Goal: Task Accomplishment & Management: Use online tool/utility

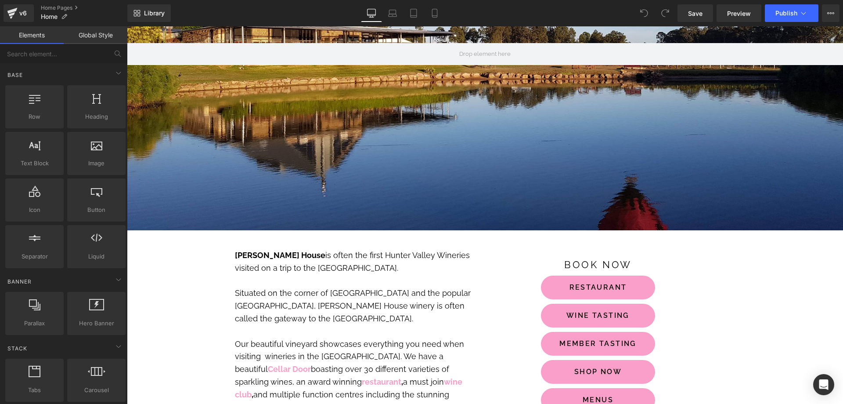
scroll to position [264, 0]
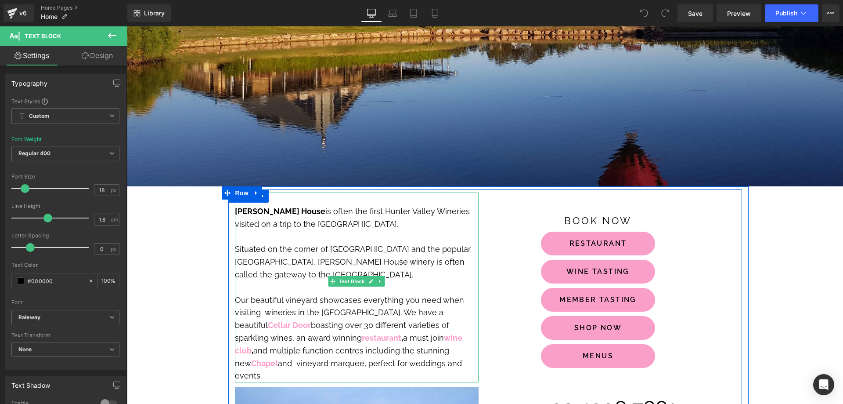
drag, startPoint x: 391, startPoint y: 351, endPoint x: 377, endPoint y: 352, distance: 14.5
click at [377, 352] on p "Our beautiful vineyard showcases everything you need when visiting wineries in …" at bounding box center [357, 338] width 244 height 89
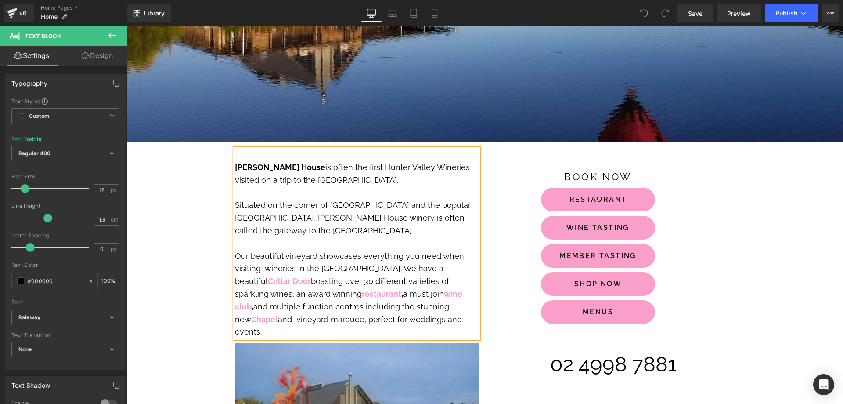
scroll to position [351, 0]
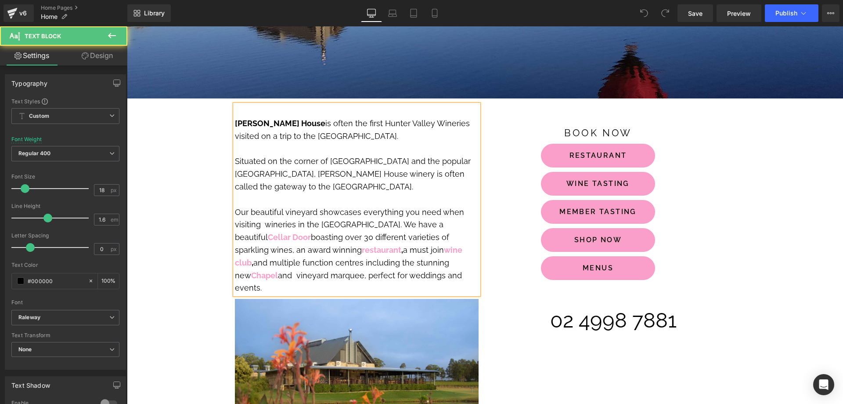
click at [322, 265] on p "Our beautiful vineyard showcases everything you need when visiting wineries in …" at bounding box center [357, 250] width 244 height 89
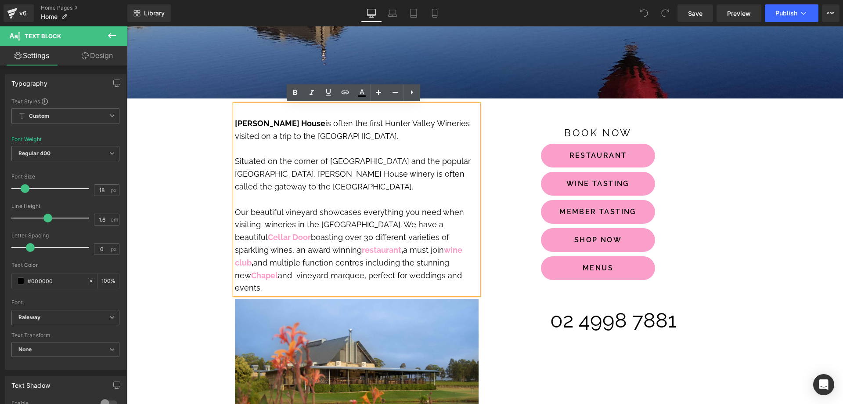
click at [391, 265] on p "Our beautiful vineyard showcases everything you need when visiting wineries in …" at bounding box center [357, 250] width 244 height 89
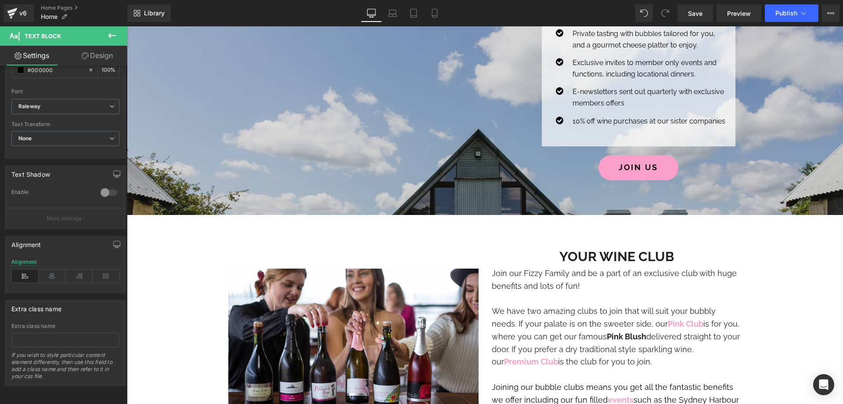
scroll to position [1098, 0]
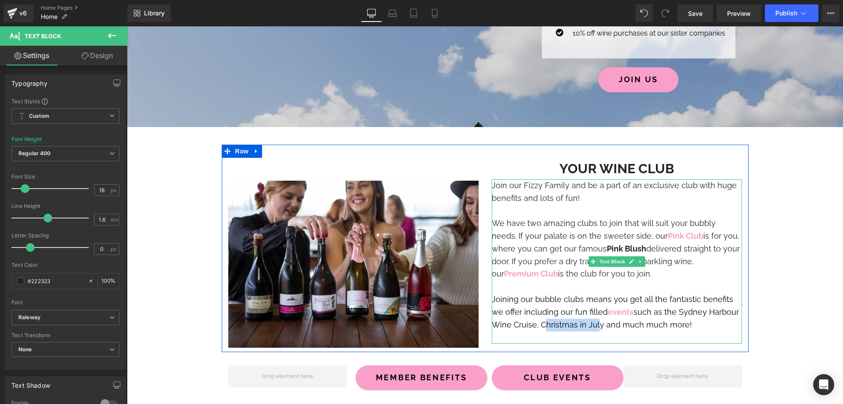
drag, startPoint x: 575, startPoint y: 311, endPoint x: 540, endPoint y: 311, distance: 34.7
click at [540, 311] on font "Joining our bubble clubs means you get all the fantastic benefits we offer incl…" at bounding box center [615, 311] width 247 height 35
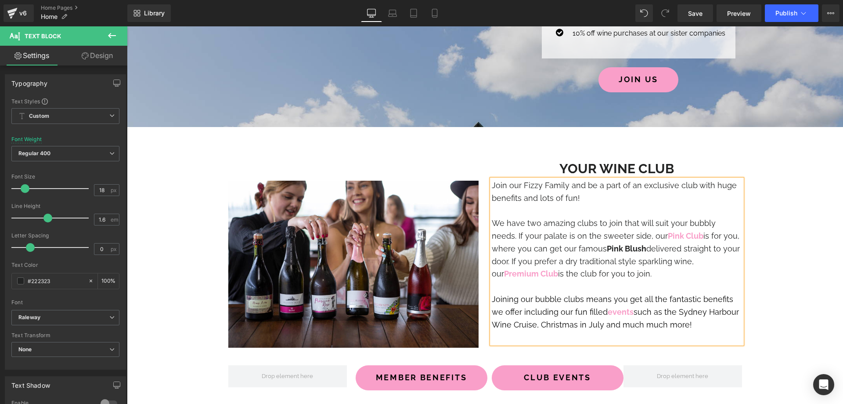
click at [598, 311] on font "Joining our bubble clubs means you get all the fantastic benefits we offer incl…" at bounding box center [615, 311] width 247 height 35
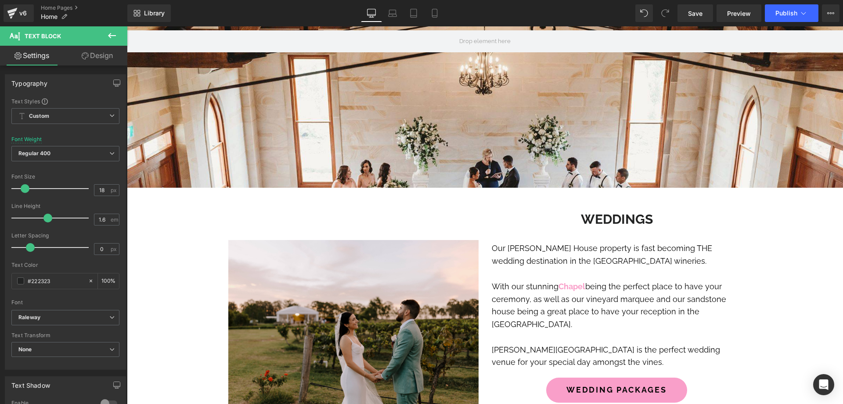
scroll to position [2372, 0]
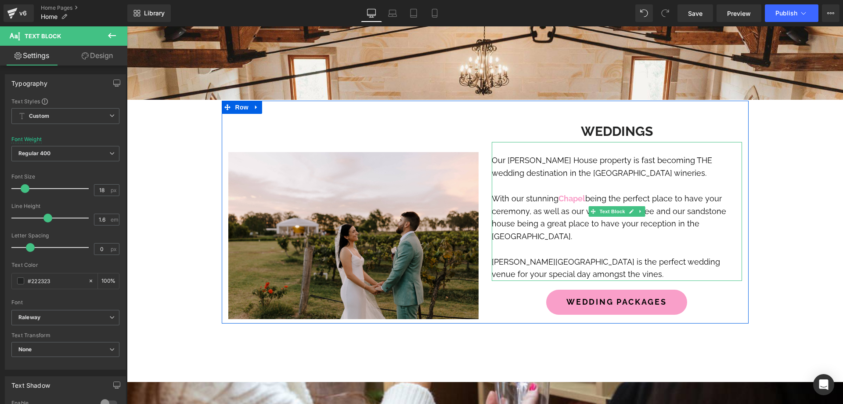
click at [637, 243] on p at bounding box center [617, 249] width 250 height 13
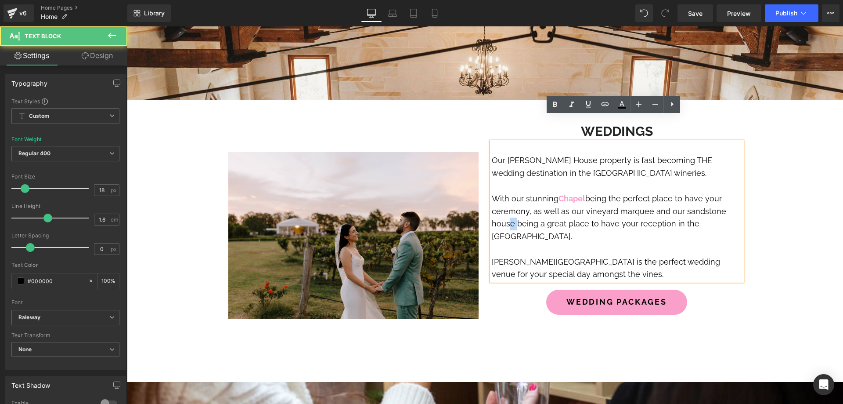
drag, startPoint x: 512, startPoint y: 198, endPoint x: 507, endPoint y: 197, distance: 5.8
click at [507, 197] on p "With our stunning Chapel being the perfect place to have your ceremony, as well…" at bounding box center [617, 217] width 250 height 51
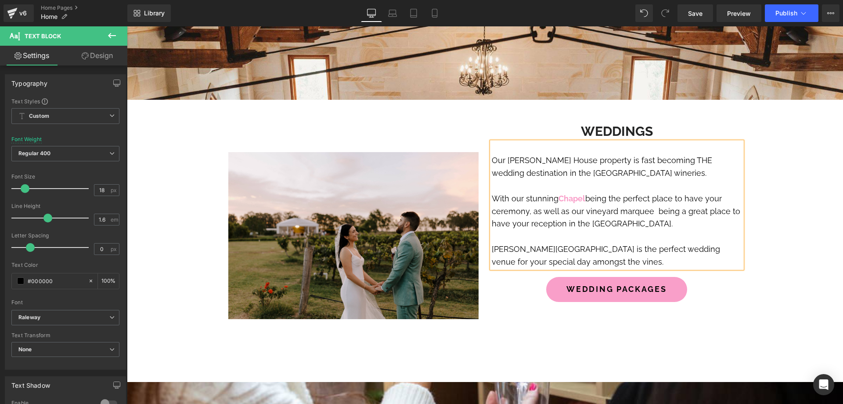
click at [655, 154] on p "Our Peterson House property is fast becoming THE wedding destination in the Hun…" at bounding box center [617, 166] width 250 height 25
click at [649, 192] on p "With our stunning Chapel being the perfect place to have your ceremony, as well…" at bounding box center [617, 211] width 250 height 38
click at [575, 243] on p "Peterson House is the perfect wedding venue for your special day amongst the vi…" at bounding box center [617, 255] width 250 height 25
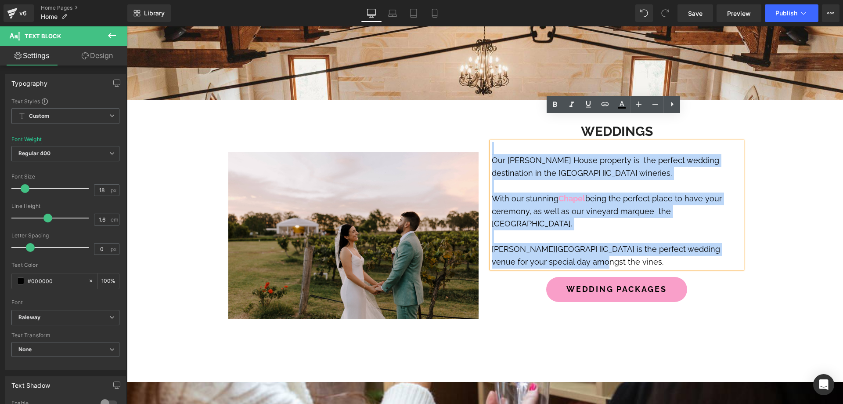
drag, startPoint x: 571, startPoint y: 222, endPoint x: 492, endPoint y: 122, distance: 127.3
click at [492, 142] on div "Our Peterson House property is the perfect wedding destination in the Hunter Va…" at bounding box center [617, 205] width 250 height 127
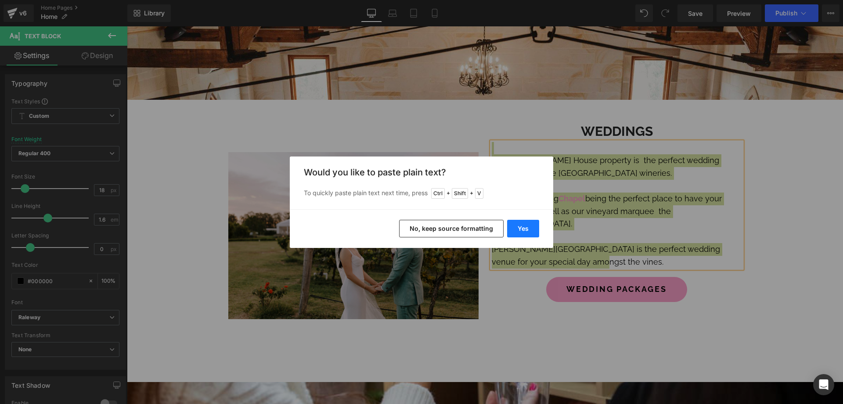
click at [525, 231] on button "Yes" at bounding box center [523, 229] width 32 height 18
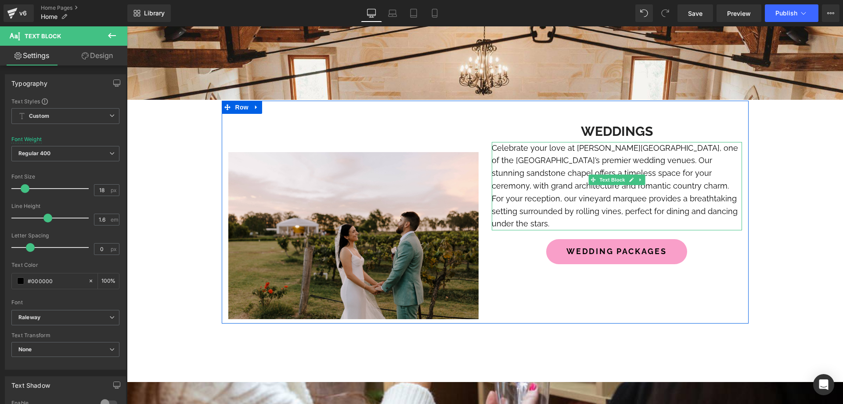
click at [584, 142] on p "Celebrate your love at Peterson House, one of the Hunter Valley’s premier weddi…" at bounding box center [617, 186] width 250 height 89
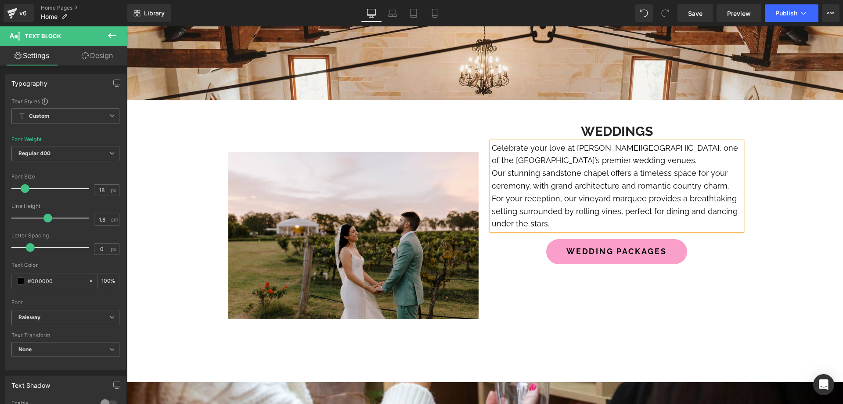
click at [603, 142] on p "Celebrate your love at [PERSON_NAME][GEOGRAPHIC_DATA], one of the [GEOGRAPHIC_D…" at bounding box center [617, 154] width 250 height 25
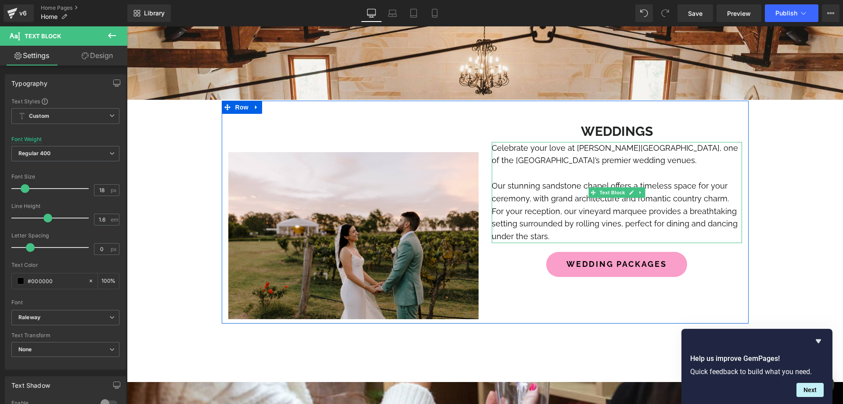
click at [596, 204] on p "Our stunning sandstone chapel offers a timeless space for your ceremony, with g…" at bounding box center [617, 211] width 250 height 63
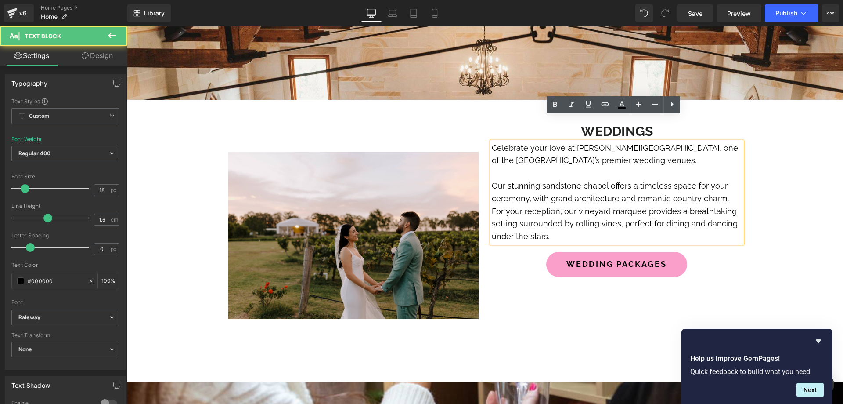
click at [606, 211] on p "Our stunning sandstone chapel offers a timeless space for your ceremony, with g…" at bounding box center [617, 211] width 250 height 63
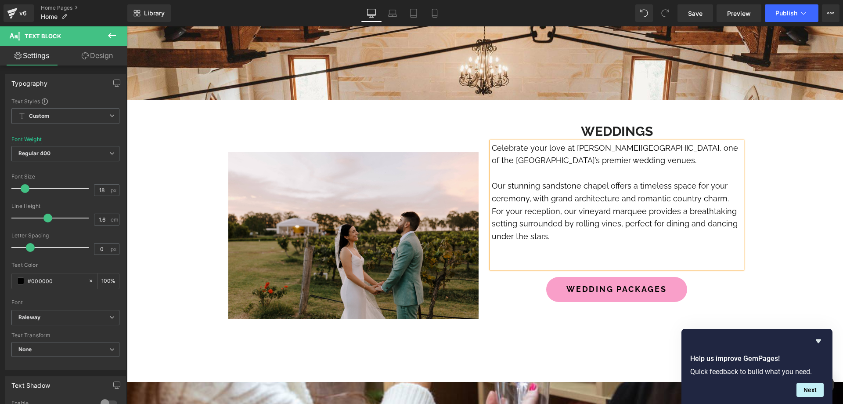
click at [492, 142] on p "Celebrate your love at [PERSON_NAME][GEOGRAPHIC_DATA], one of the [GEOGRAPHIC_D…" at bounding box center [617, 154] width 250 height 25
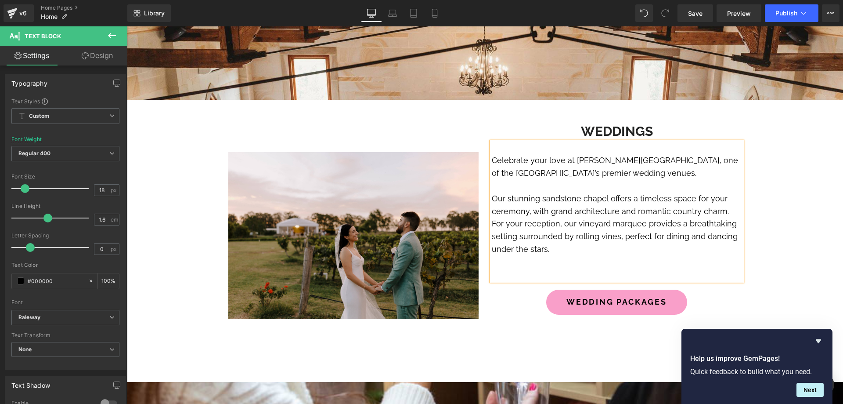
click at [530, 256] on p at bounding box center [617, 262] width 250 height 13
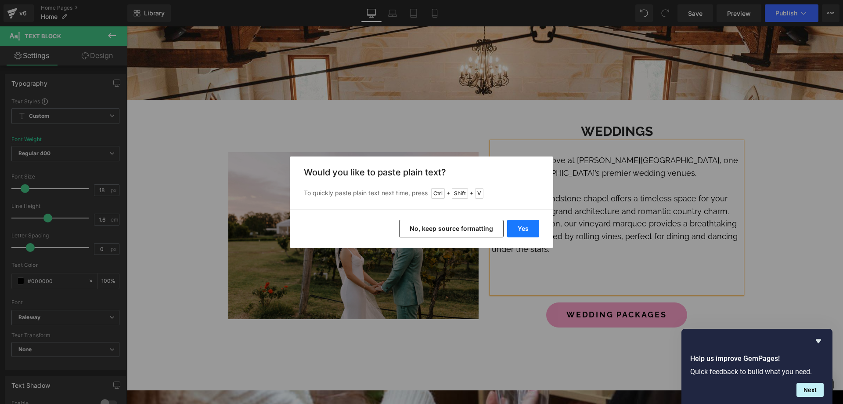
click at [528, 225] on button "Yes" at bounding box center [523, 229] width 32 height 18
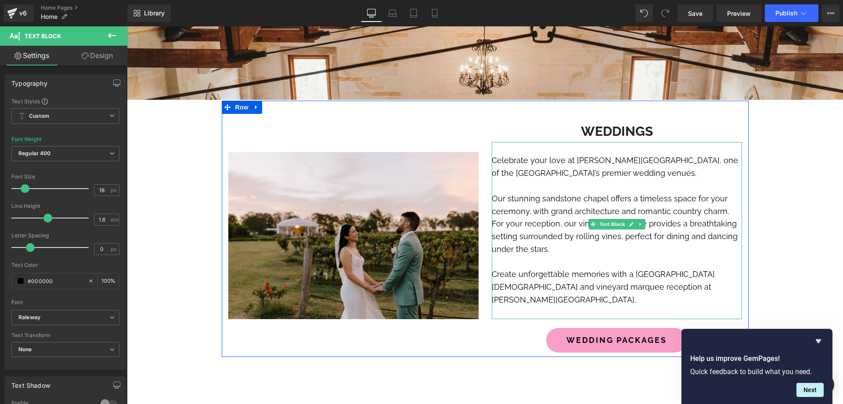
click at [696, 268] on p "Create unforgettable memories with a [GEOGRAPHIC_DATA][DEMOGRAPHIC_DATA] and vi…" at bounding box center [617, 287] width 250 height 38
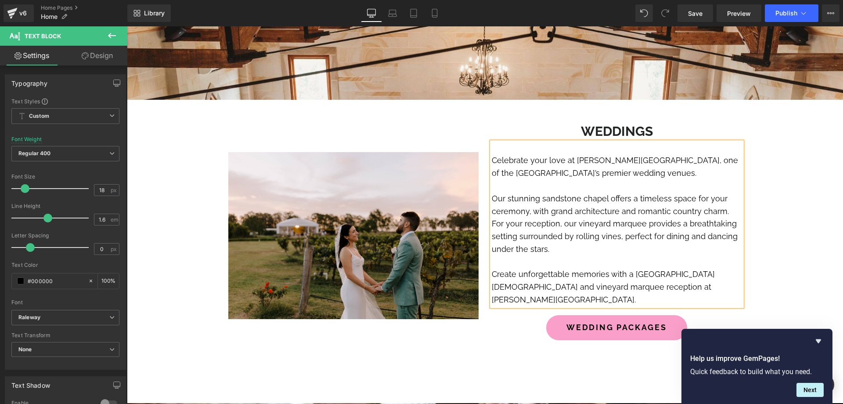
click at [516, 315] on div "WEDDING PACKAGES Button" at bounding box center [617, 327] width 250 height 25
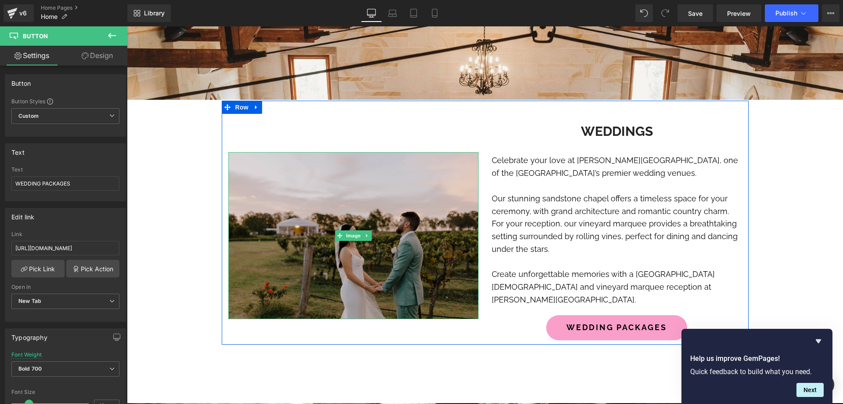
click at [387, 188] on img at bounding box center [353, 235] width 250 height 167
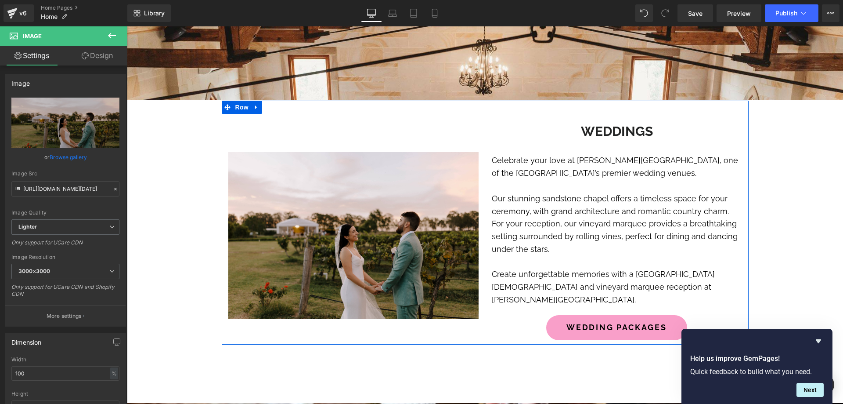
click at [410, 121] on div "Image" at bounding box center [354, 220] width 264 height 198
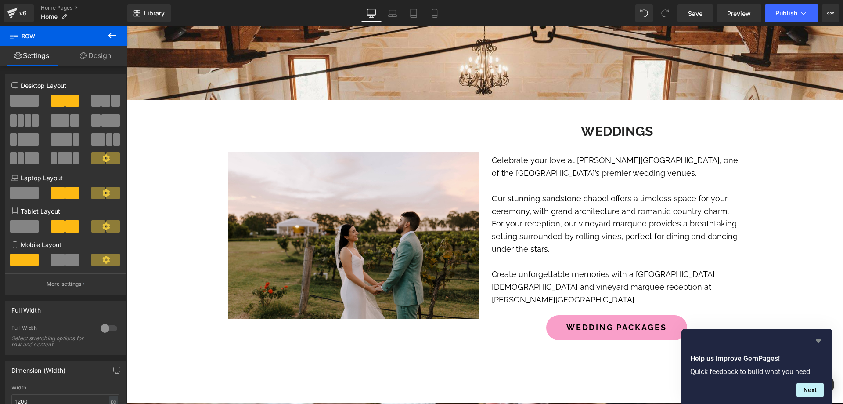
click at [820, 338] on icon "Hide survey" at bounding box center [819, 341] width 11 height 11
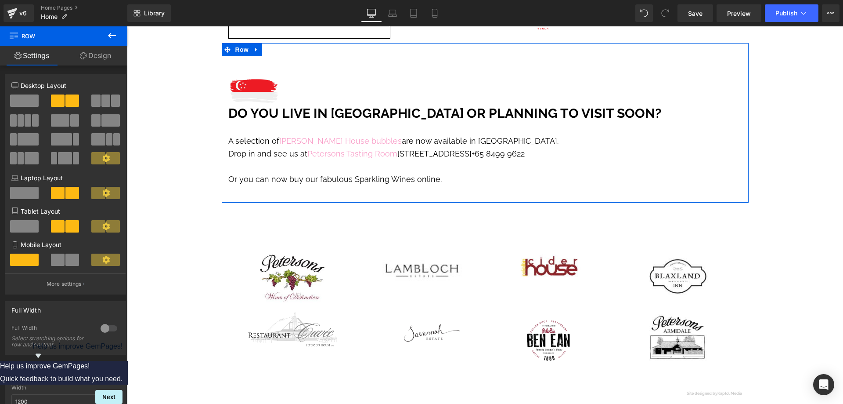
scroll to position [3427, 0]
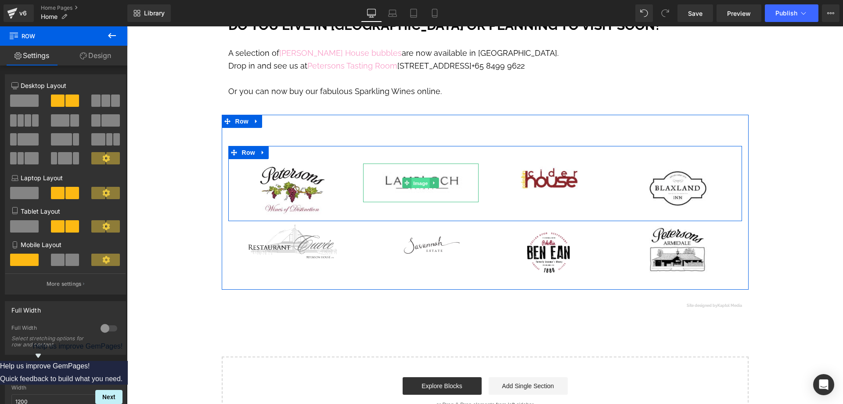
click at [413, 178] on span "Image" at bounding box center [421, 183] width 18 height 11
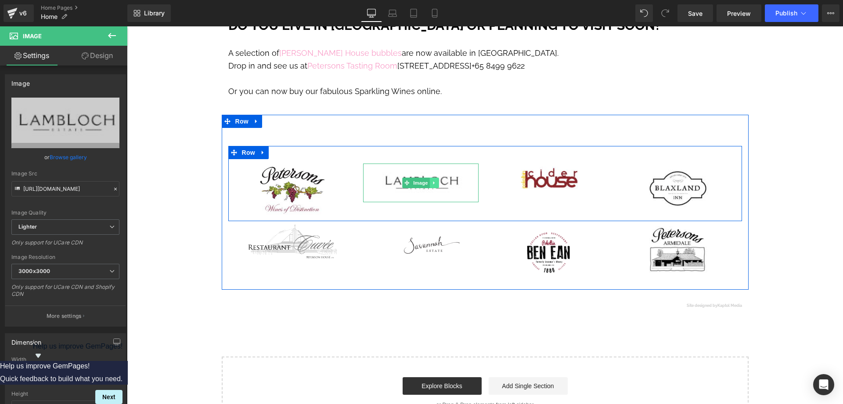
click at [433, 180] on icon at bounding box center [434, 182] width 5 height 5
click at [437, 181] on icon at bounding box center [439, 183] width 5 height 5
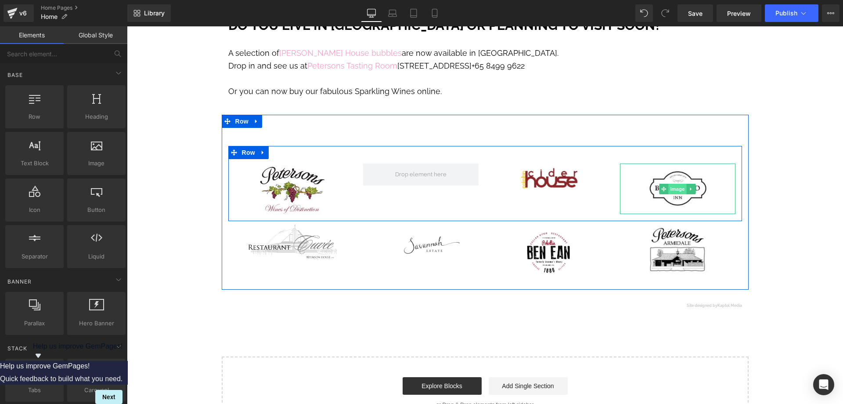
click at [677, 184] on span "Image" at bounding box center [678, 189] width 18 height 11
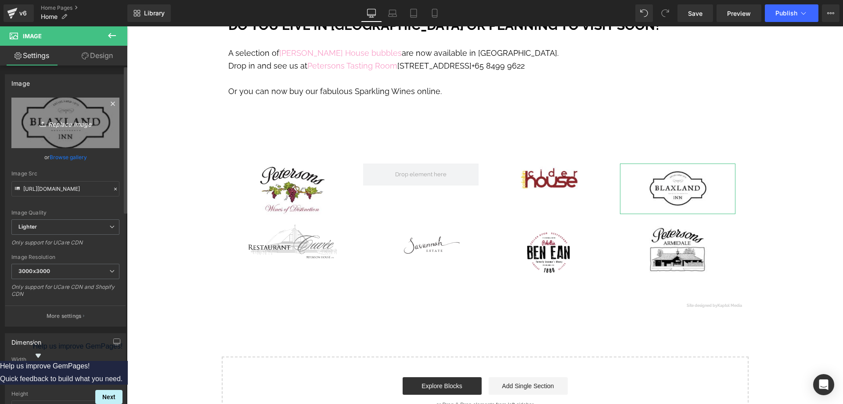
click at [55, 124] on icon "Replace Image" at bounding box center [65, 122] width 70 height 11
type input "C:\fakepath\BLAXLAND INN logo black.png"
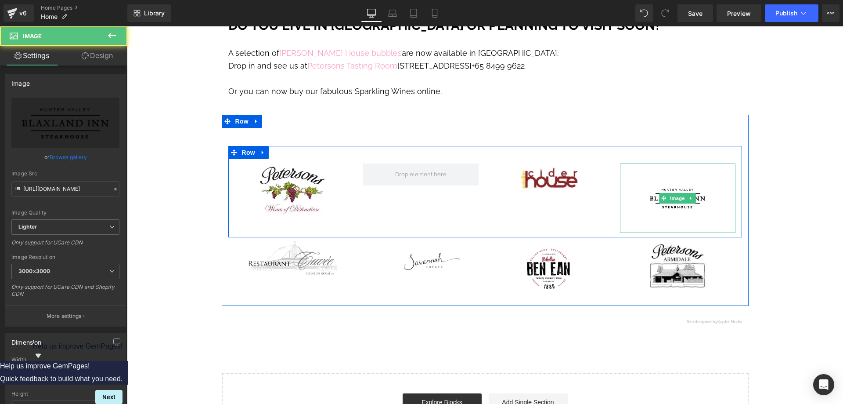
click at [679, 163] on img at bounding box center [678, 197] width 69 height 69
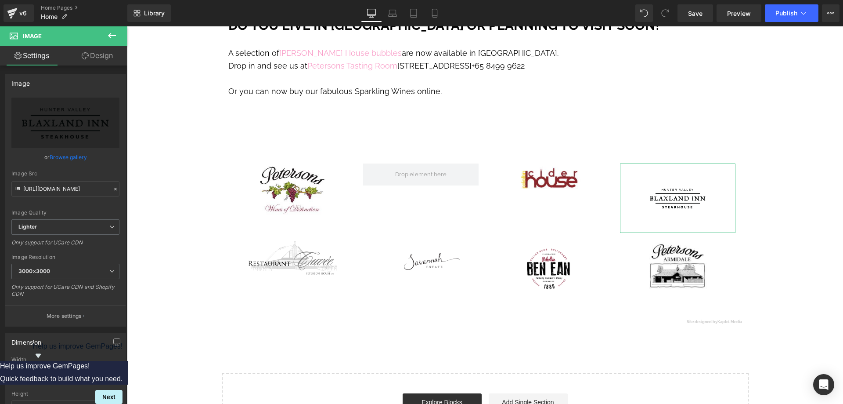
click at [103, 60] on link "Design" at bounding box center [97, 56] width 64 height 20
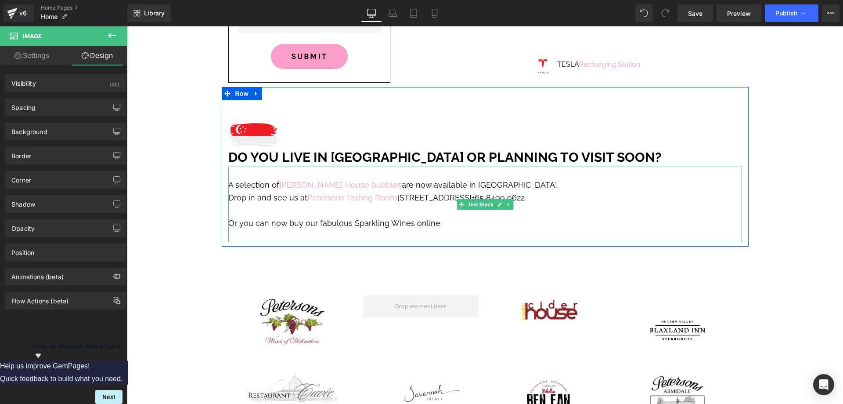
scroll to position [3383, 0]
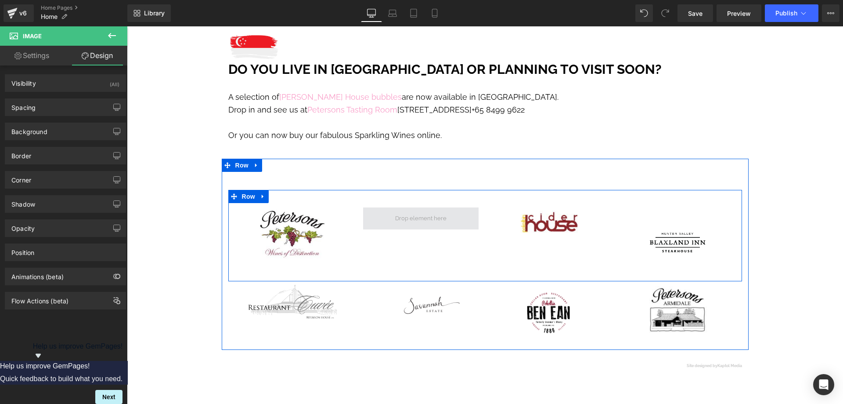
click at [450, 207] on span at bounding box center [421, 218] width 116 height 22
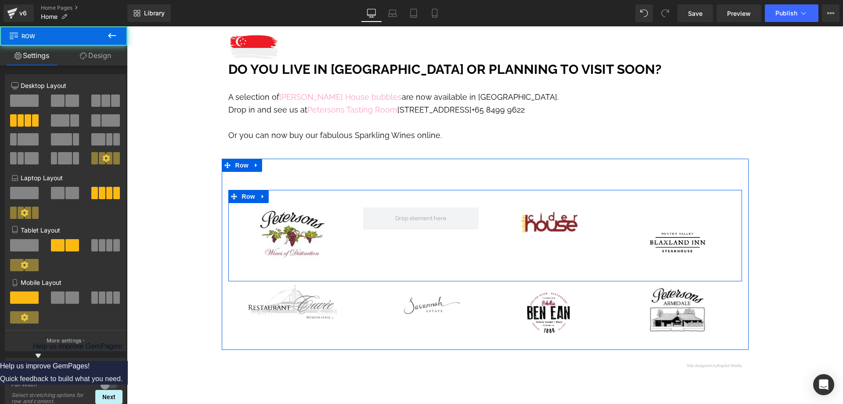
click at [283, 190] on div "Image Image Image Row" at bounding box center [485, 235] width 514 height 91
click at [262, 195] on icon at bounding box center [263, 197] width 2 height 4
click at [297, 195] on icon at bounding box center [298, 197] width 2 height 4
click at [670, 207] on img at bounding box center [678, 241] width 69 height 69
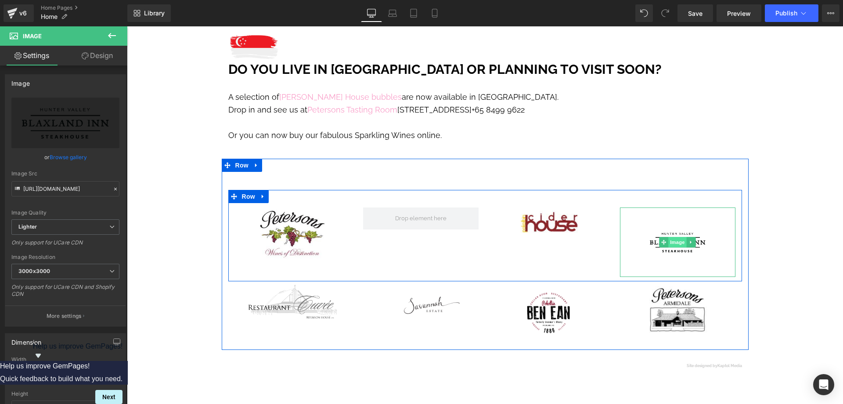
click at [679, 237] on span "Image" at bounding box center [678, 242] width 18 height 11
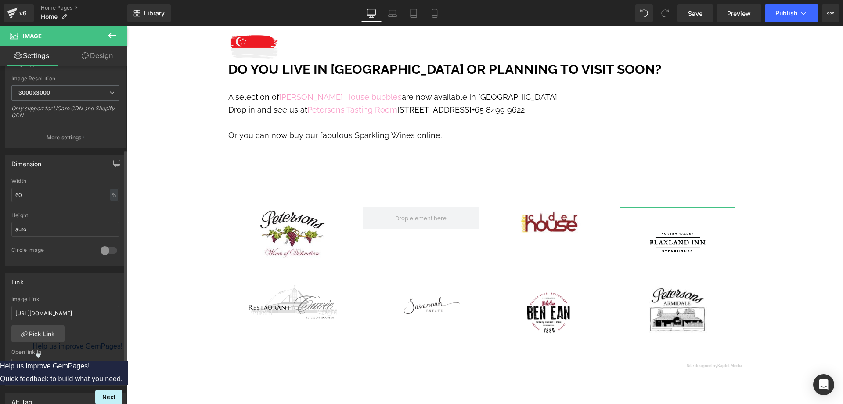
scroll to position [0, 0]
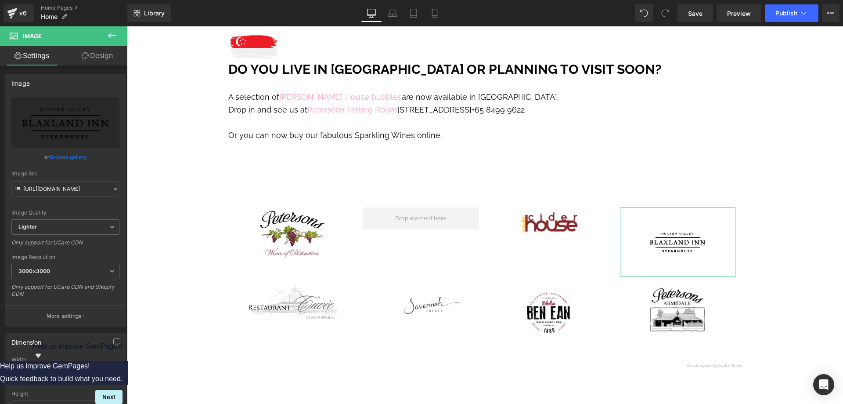
click at [102, 61] on link "Design" at bounding box center [97, 56] width 64 height 20
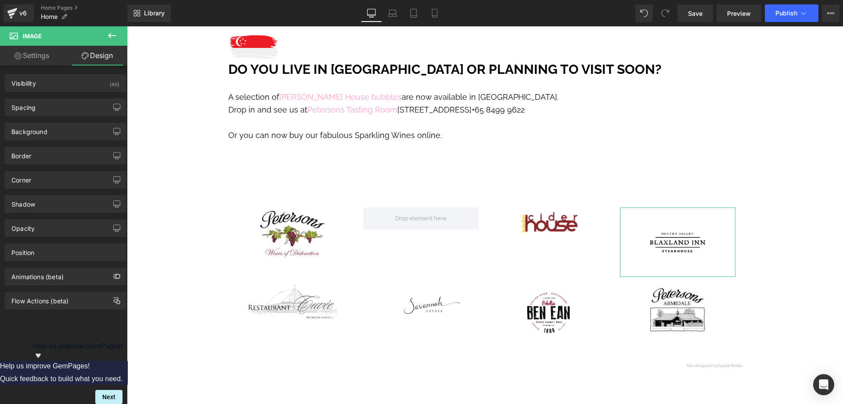
click at [40, 56] on link "Settings" at bounding box center [32, 56] width 64 height 20
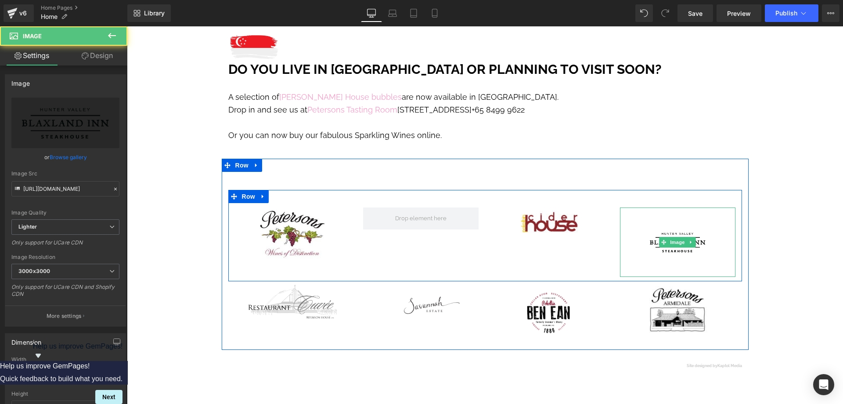
click at [677, 207] on img at bounding box center [678, 241] width 69 height 69
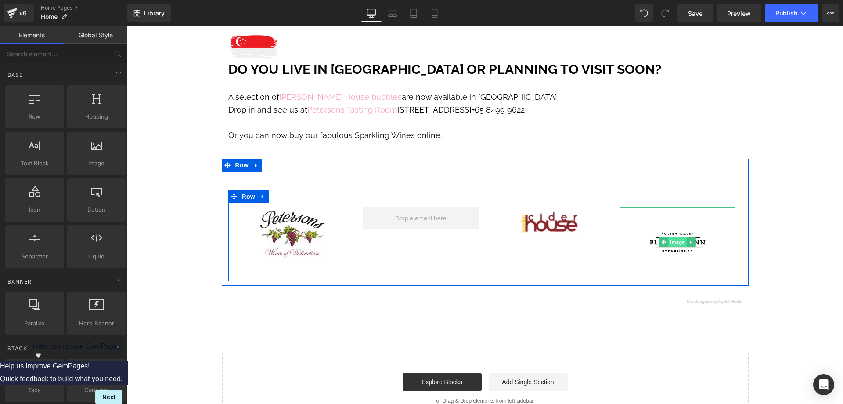
click at [669, 237] on span "Image" at bounding box center [678, 242] width 18 height 11
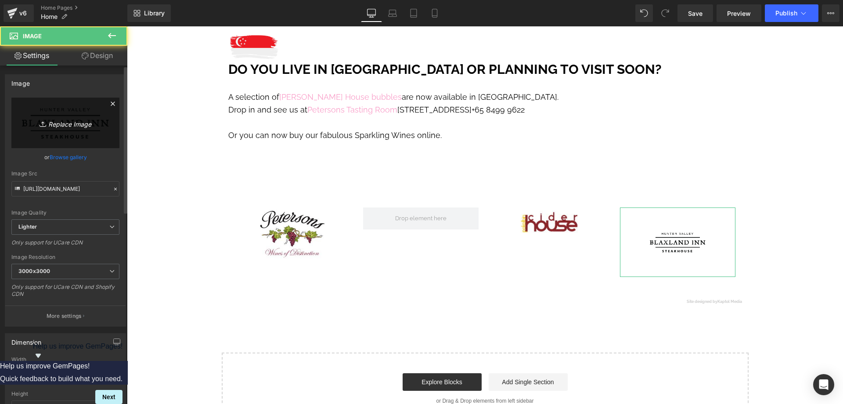
click at [56, 127] on icon "Replace Image" at bounding box center [65, 122] width 70 height 11
type input "C:\fakepath\BLAXLAND INN logo black made smaller.png"
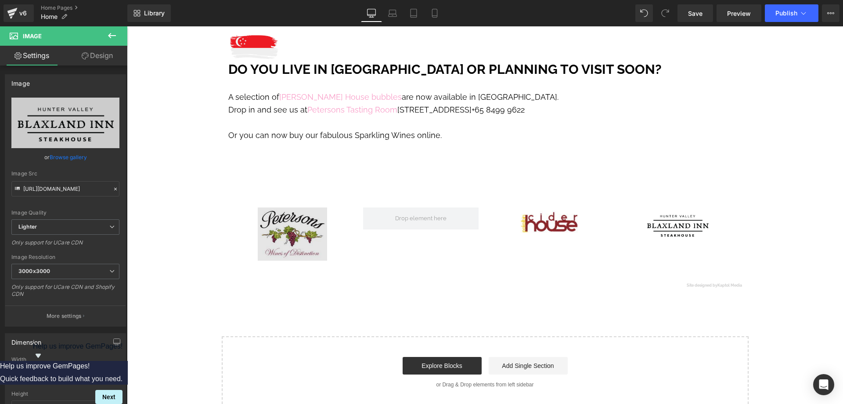
scroll to position [3470, 0]
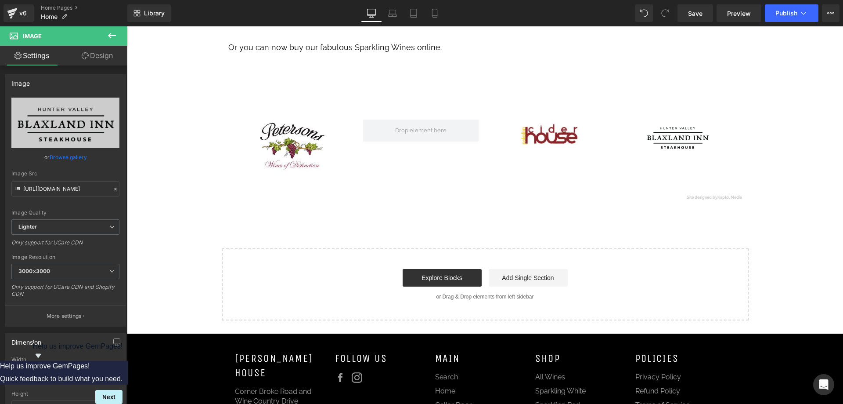
click at [305, 181] on div "Site designed by Kaptol Media Heading Row" at bounding box center [485, 192] width 527 height 23
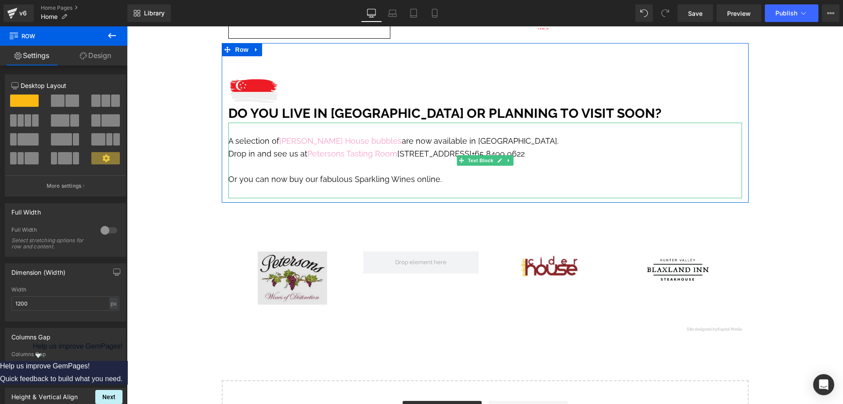
scroll to position [3383, 0]
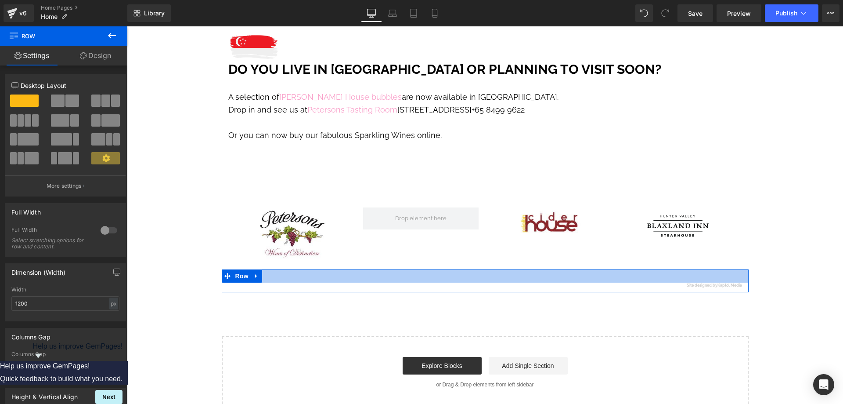
drag, startPoint x: 234, startPoint y: 126, endPoint x: 361, endPoint y: 235, distance: 167.0
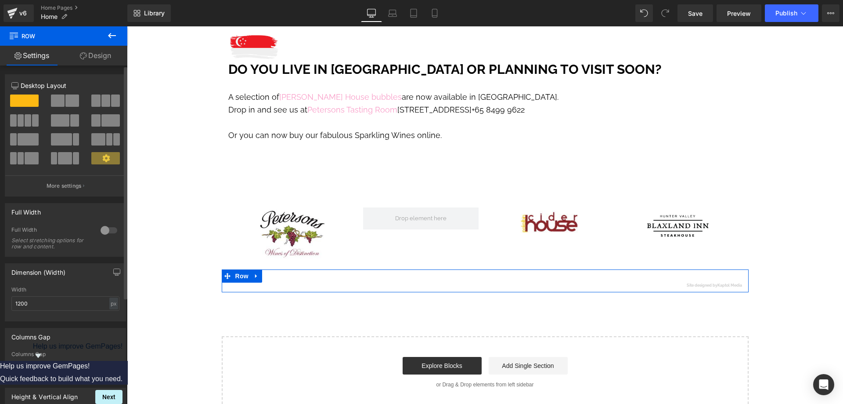
drag, startPoint x: 97, startPoint y: 100, endPoint x: 101, endPoint y: 105, distance: 7.2
click at [101, 105] on button at bounding box center [105, 100] width 29 height 12
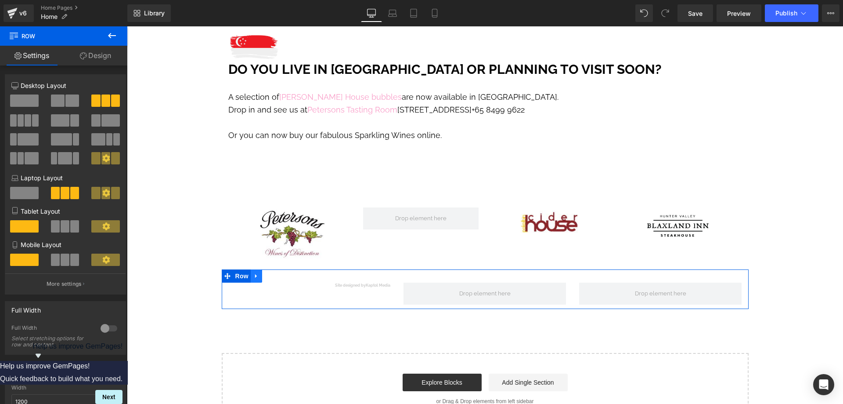
click at [254, 272] on icon at bounding box center [256, 275] width 6 height 7
click at [276, 272] on icon at bounding box center [279, 275] width 6 height 7
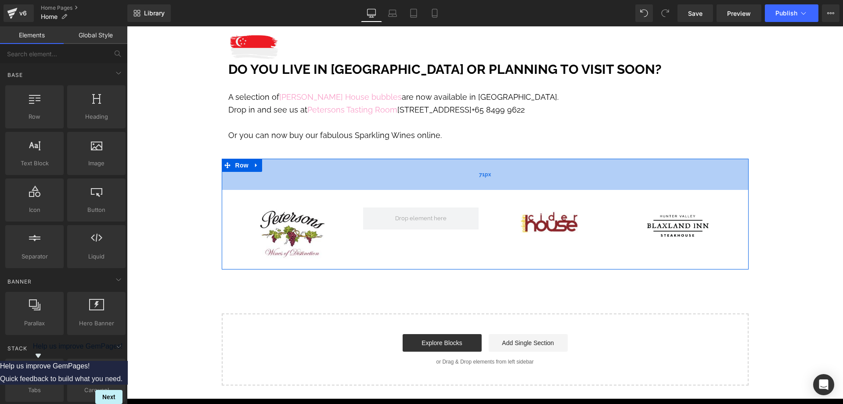
click at [280, 159] on div "71px" at bounding box center [485, 174] width 527 height 31
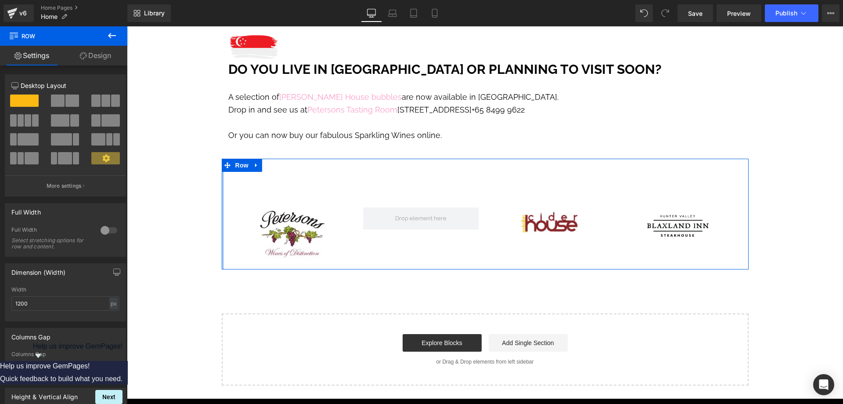
click at [222, 159] on div at bounding box center [223, 214] width 2 height 110
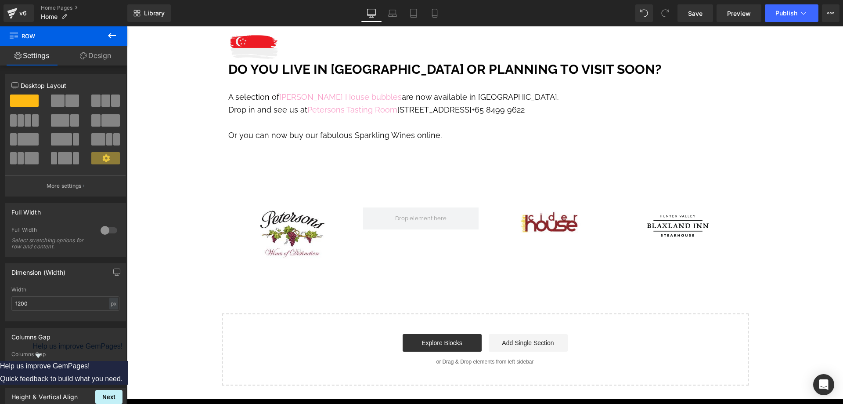
click at [117, 37] on icon at bounding box center [112, 35] width 11 height 11
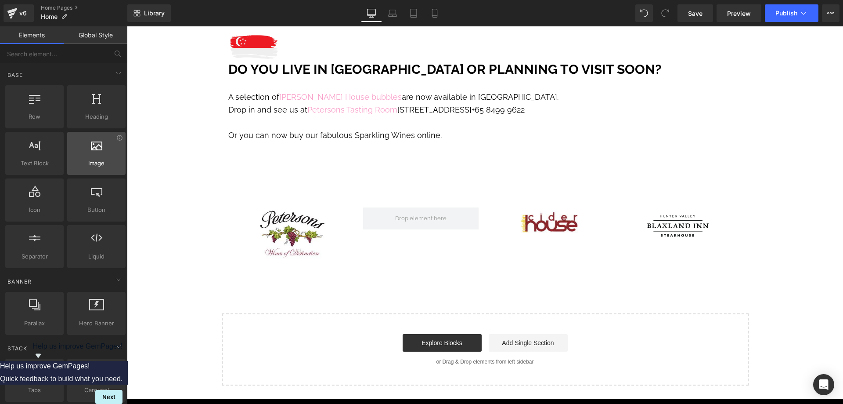
click at [90, 171] on div "Image images, photos, alts, uploads" at bounding box center [96, 153] width 58 height 43
click at [94, 154] on div at bounding box center [96, 149] width 53 height 20
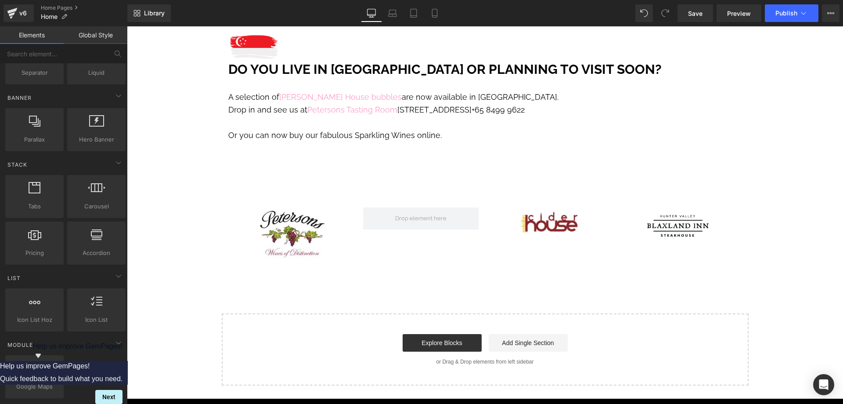
scroll to position [0, 0]
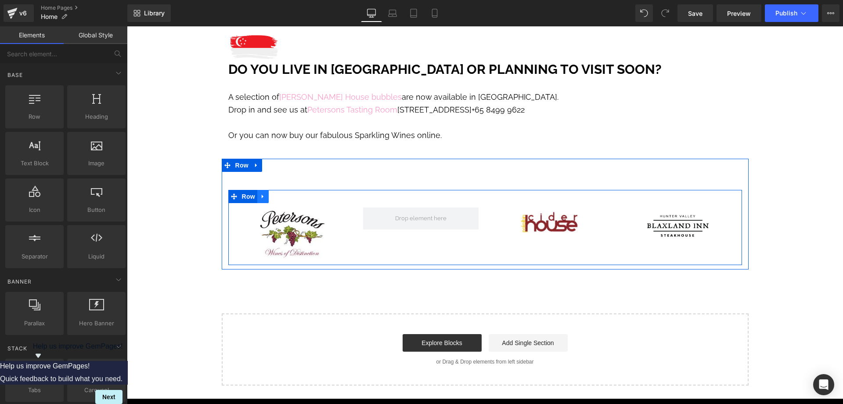
click at [264, 190] on link at bounding box center [262, 196] width 11 height 13
click at [332, 190] on div "Image Image Image Row" at bounding box center [485, 227] width 514 height 75
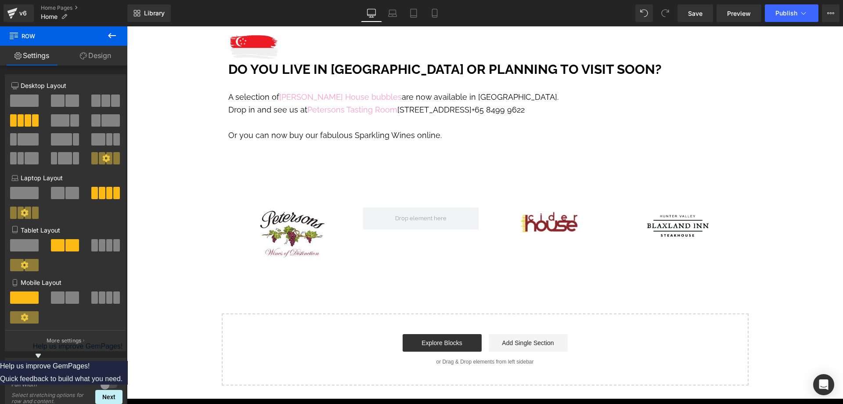
click at [109, 36] on icon at bounding box center [112, 35] width 11 height 11
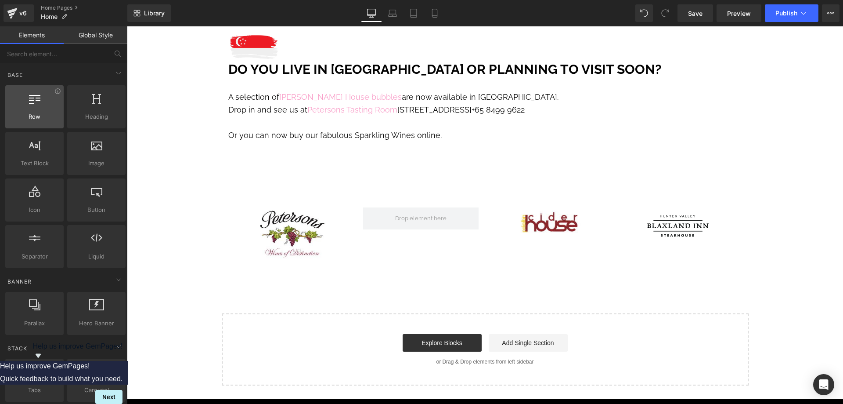
click at [38, 114] on span "Row" at bounding box center [34, 116] width 53 height 9
click at [57, 93] on icon at bounding box center [57, 91] width 7 height 7
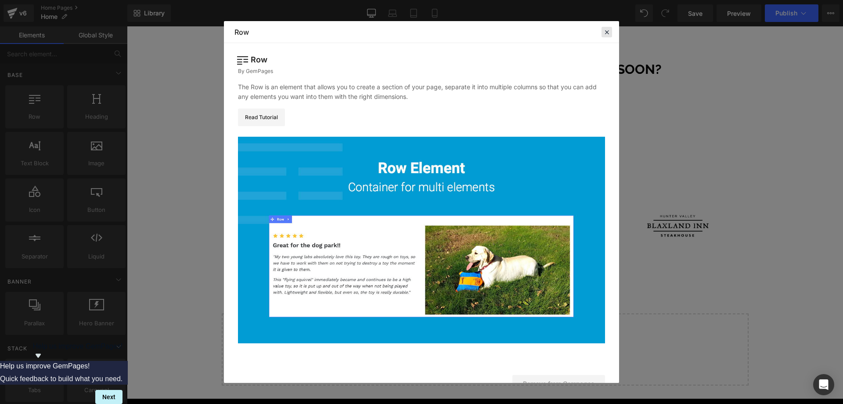
click at [609, 27] on div at bounding box center [607, 32] width 11 height 11
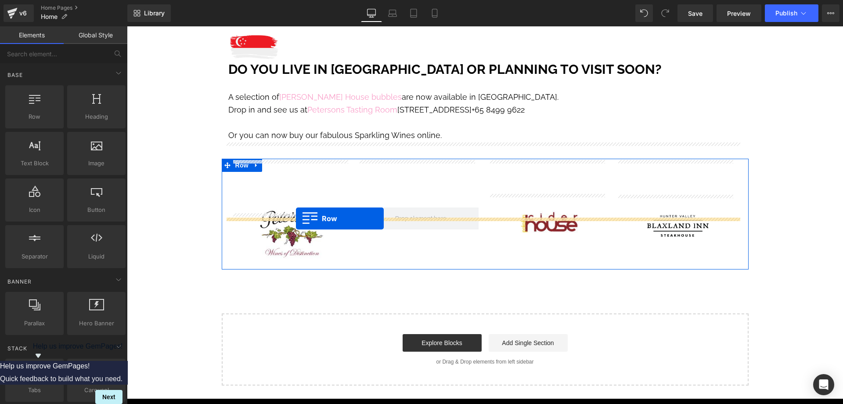
drag, startPoint x: 163, startPoint y: 138, endPoint x: 296, endPoint y: 218, distance: 155.4
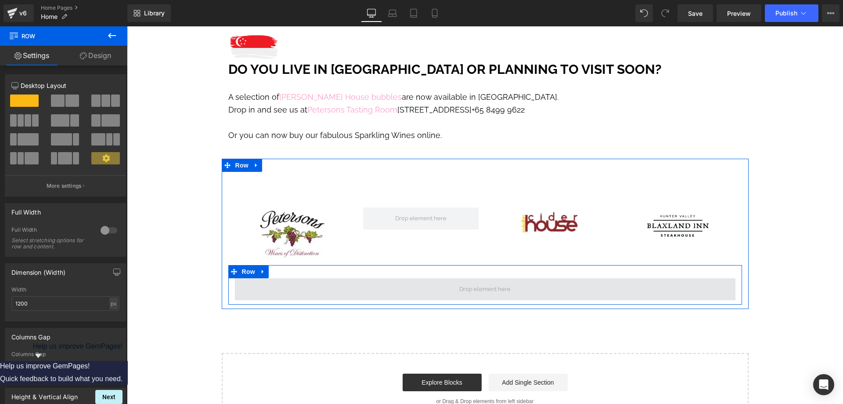
drag, startPoint x: 231, startPoint y: 129, endPoint x: 322, endPoint y: 241, distance: 144.9
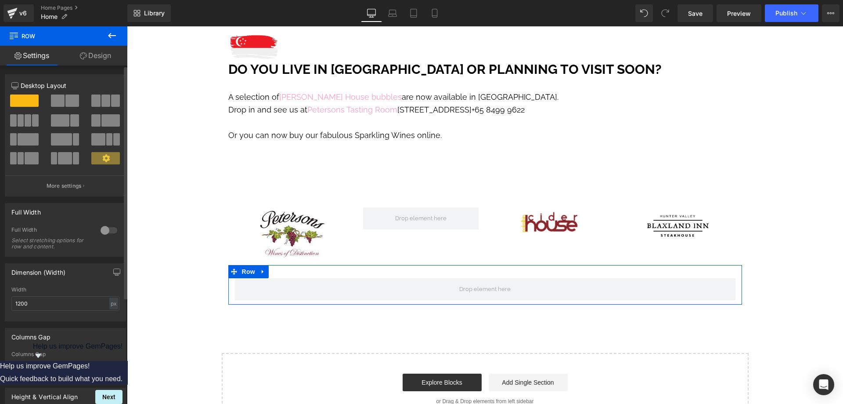
click at [105, 98] on span at bounding box center [105, 100] width 9 height 12
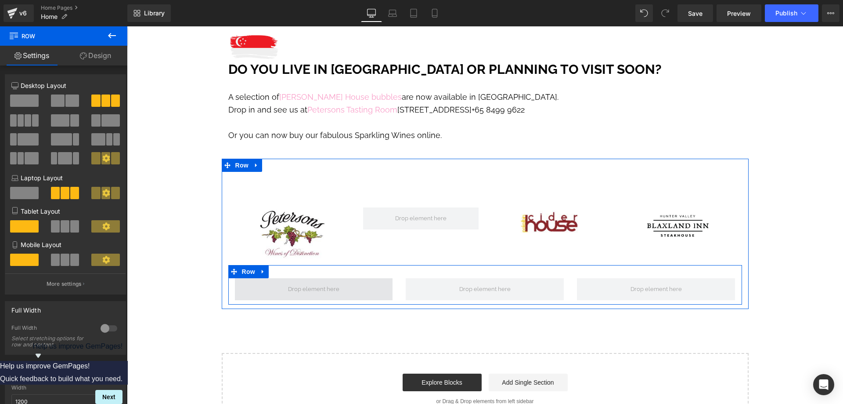
click at [314, 283] on span at bounding box center [314, 289] width 58 height 12
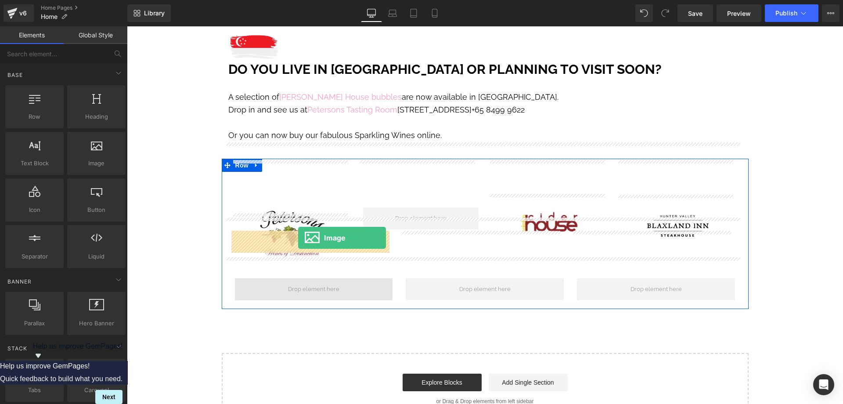
drag, startPoint x: 227, startPoint y: 182, endPoint x: 298, endPoint y: 238, distance: 90.2
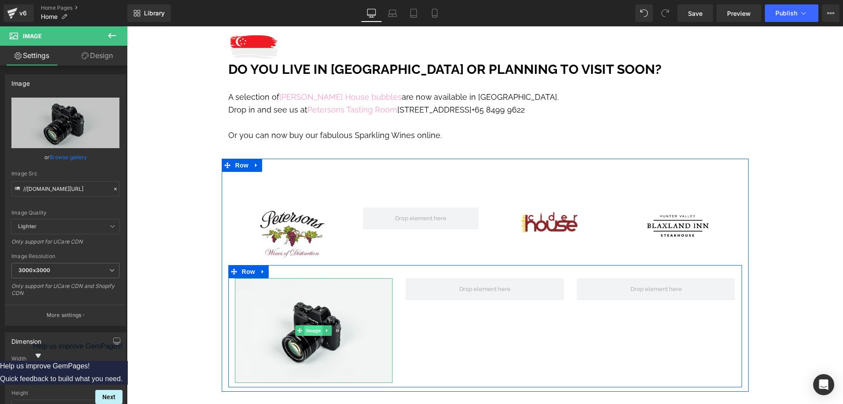
click at [305, 325] on span "Image" at bounding box center [314, 330] width 18 height 11
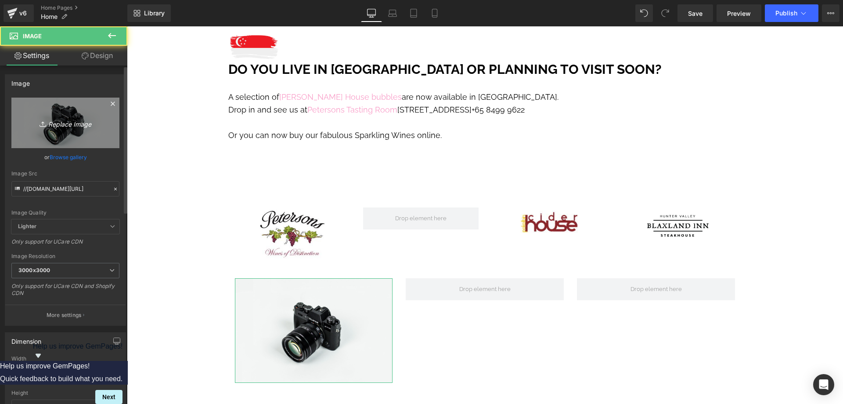
click at [76, 122] on icon "Replace Image" at bounding box center [65, 122] width 70 height 11
type input "C:\fakepath\savannah logo.png"
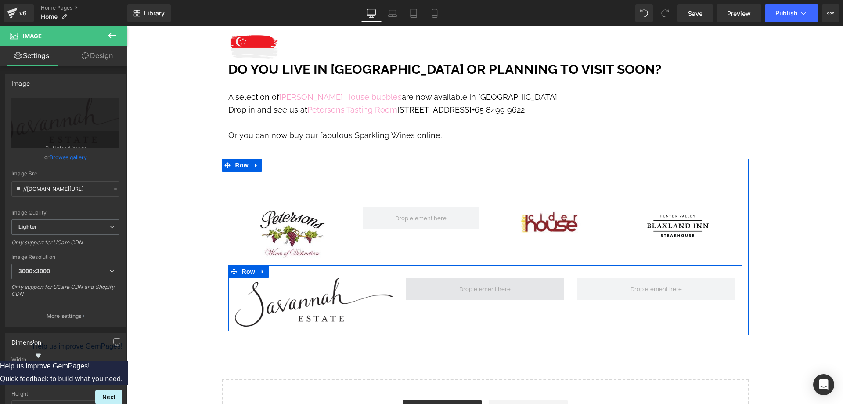
click at [466, 283] on span at bounding box center [485, 289] width 58 height 12
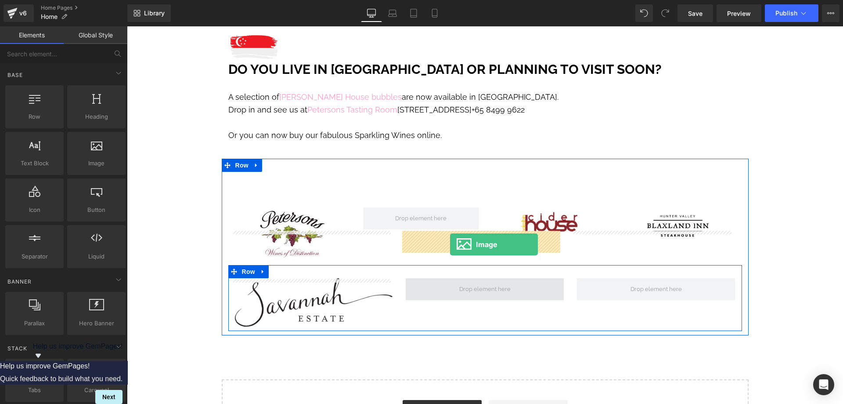
drag, startPoint x: 251, startPoint y: 203, endPoint x: 450, endPoint y: 244, distance: 203.8
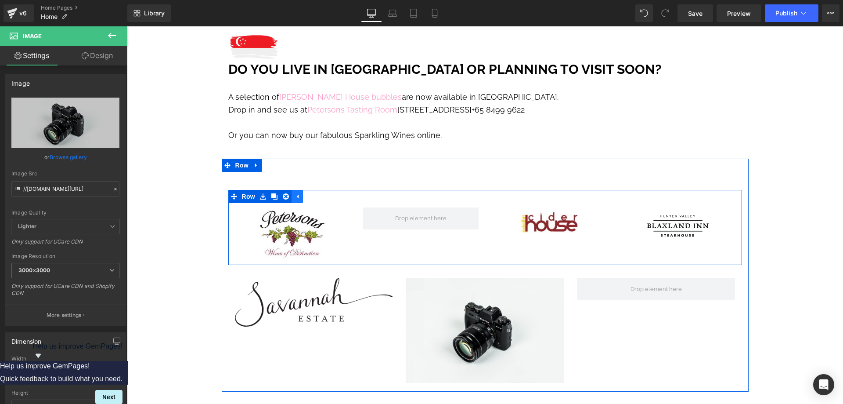
click at [296, 193] on icon at bounding box center [297, 196] width 6 height 7
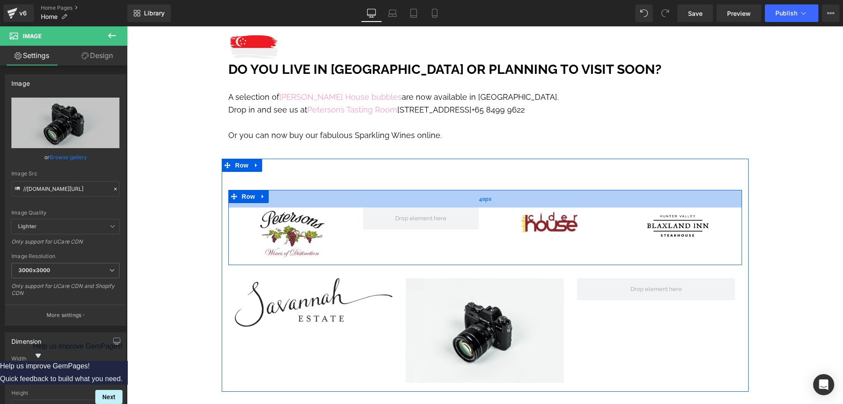
click at [274, 190] on div "40px" at bounding box center [485, 199] width 514 height 18
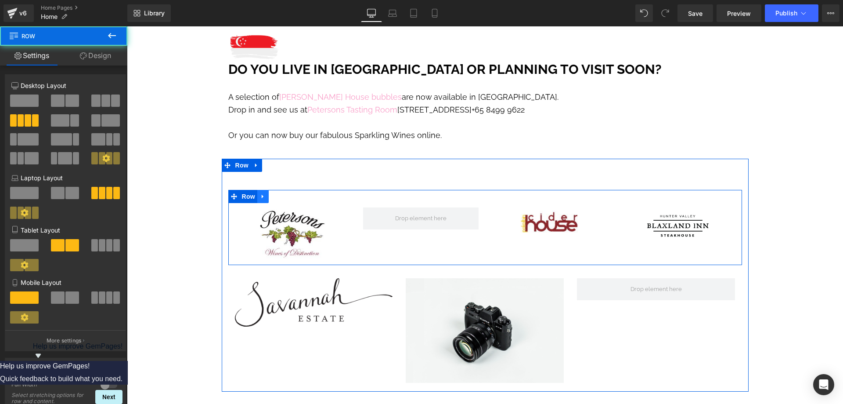
click at [260, 190] on link at bounding box center [262, 196] width 11 height 13
click at [284, 193] on icon at bounding box center [286, 196] width 6 height 6
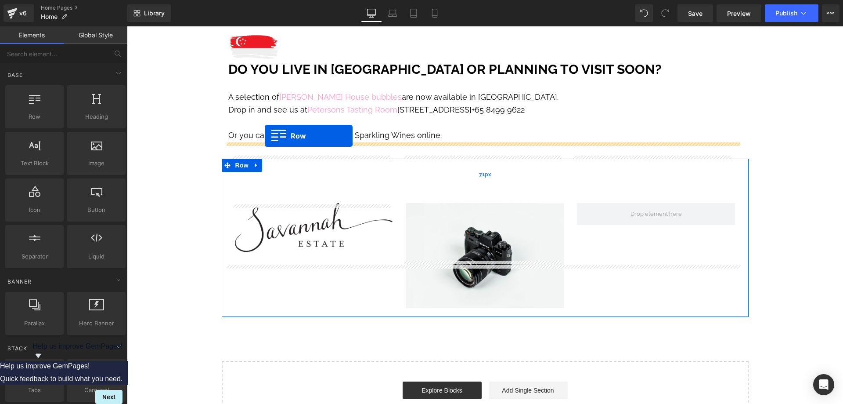
drag, startPoint x: 177, startPoint y: 150, endPoint x: 265, endPoint y: 136, distance: 88.5
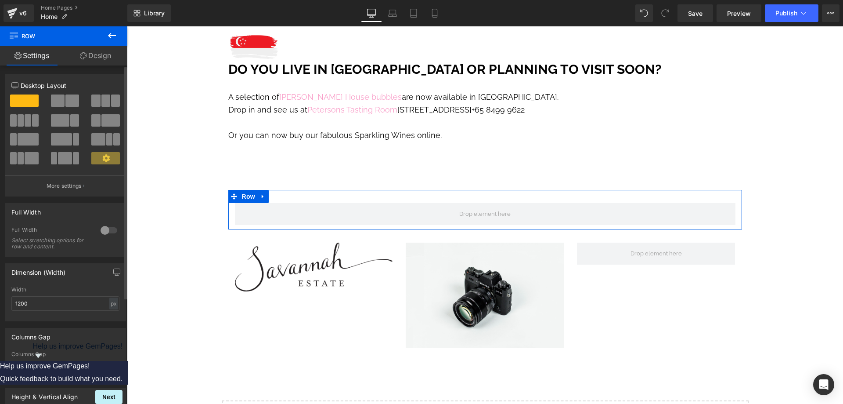
click at [101, 100] on span at bounding box center [105, 100] width 9 height 12
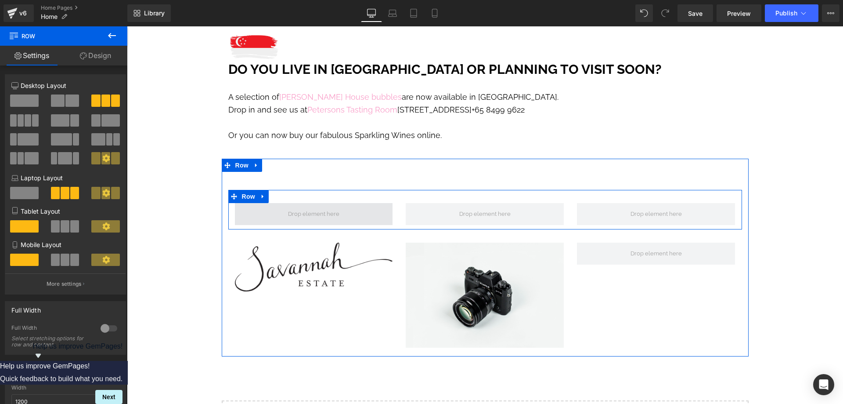
click at [302, 208] on span at bounding box center [314, 214] width 58 height 12
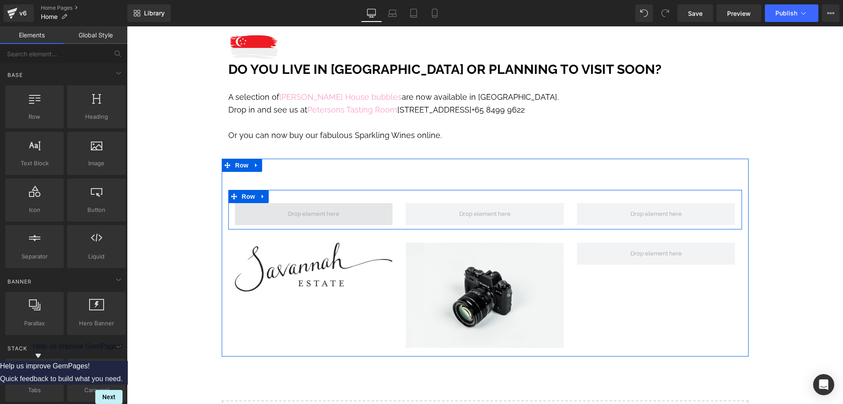
click at [293, 208] on span at bounding box center [314, 214] width 58 height 12
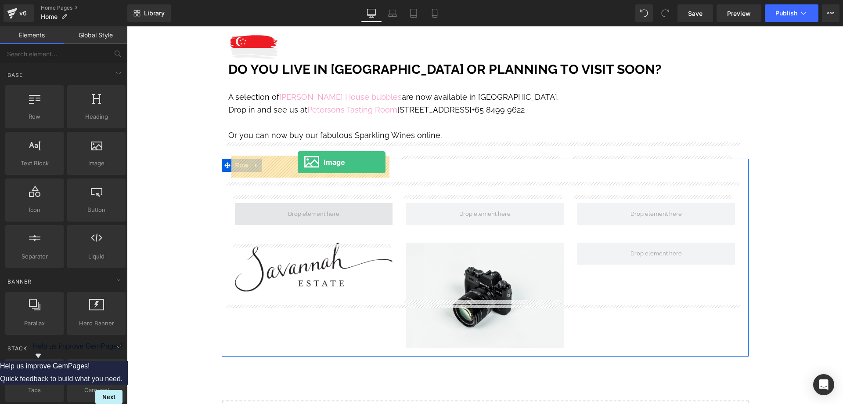
drag, startPoint x: 221, startPoint y: 182, endPoint x: 298, endPoint y: 162, distance: 79.1
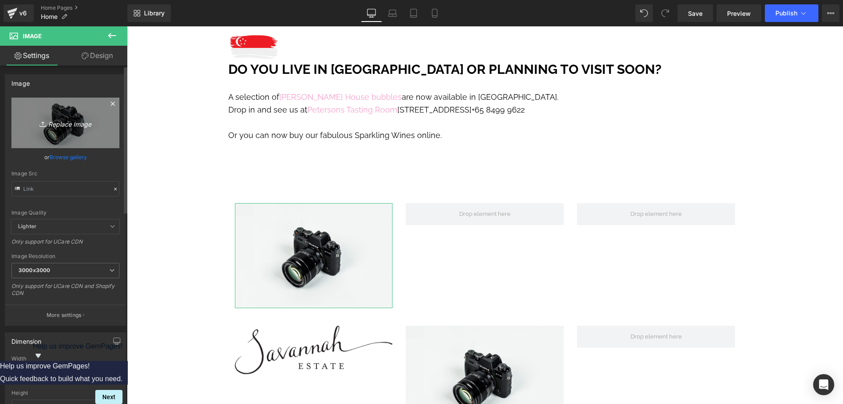
click at [77, 122] on icon "Replace Image" at bounding box center [65, 122] width 70 height 11
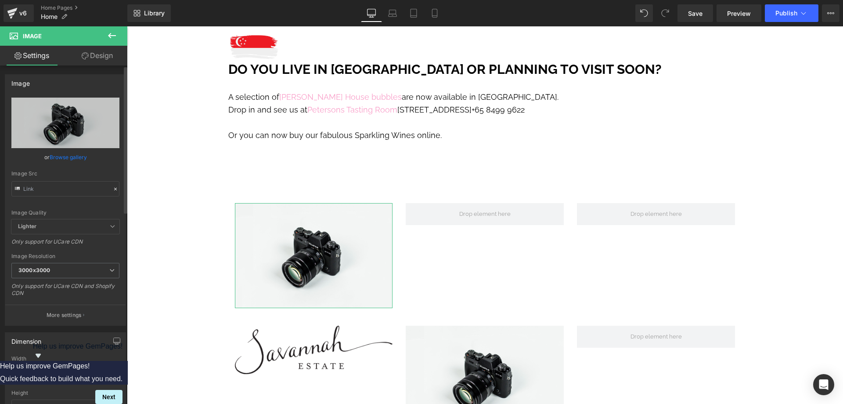
click at [72, 156] on link "Browse gallery" at bounding box center [68, 156] width 37 height 15
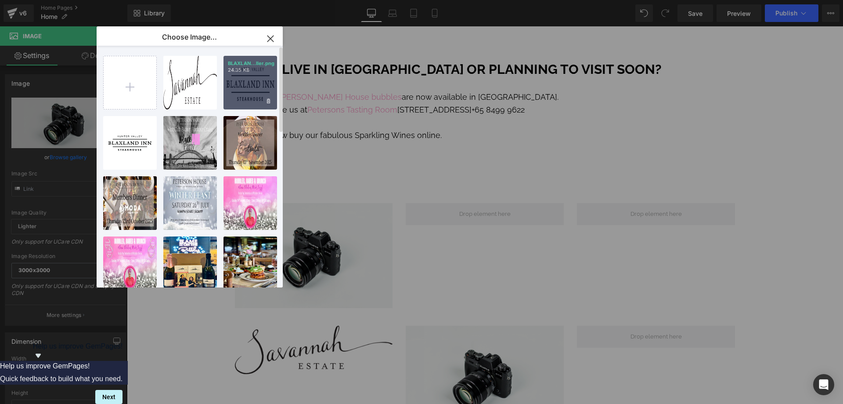
click at [251, 83] on div "BLAXLAN...ller.png 24.35 KB" at bounding box center [251, 83] width 54 height 54
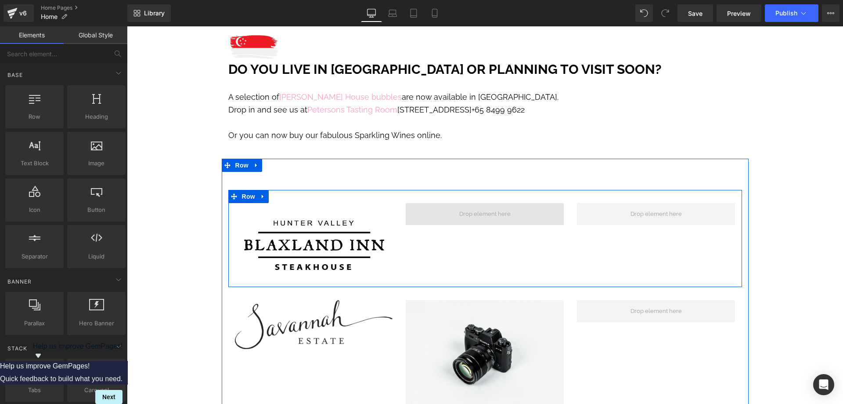
click at [460, 208] on span at bounding box center [485, 214] width 58 height 12
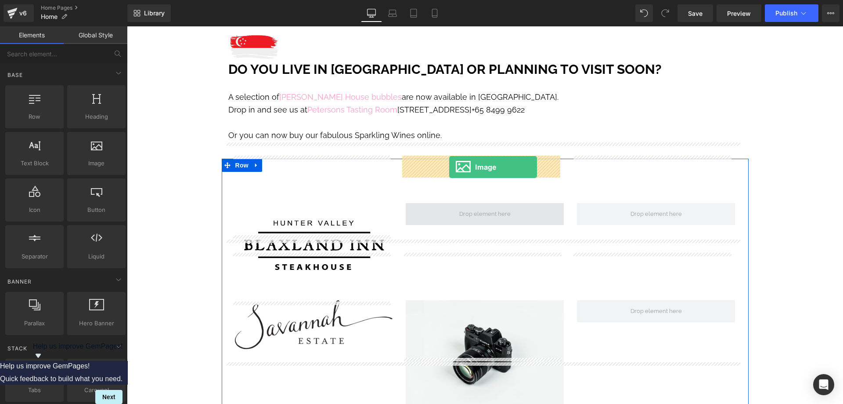
drag, startPoint x: 222, startPoint y: 185, endPoint x: 450, endPoint y: 167, distance: 228.7
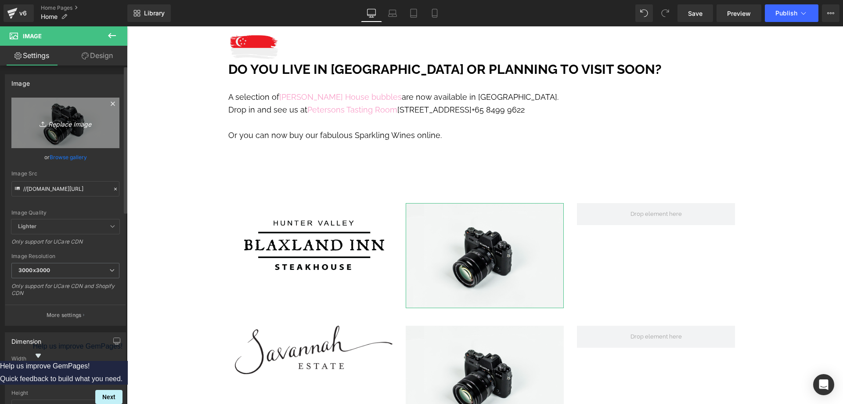
click at [65, 123] on icon "Replace Image" at bounding box center [65, 122] width 70 height 11
type input "C:\fakepath\Cider Logo for Website.png"
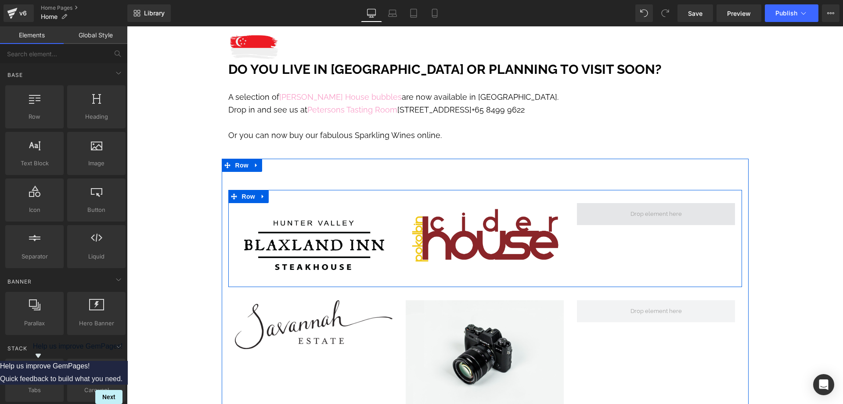
click at [662, 208] on span at bounding box center [657, 214] width 58 height 12
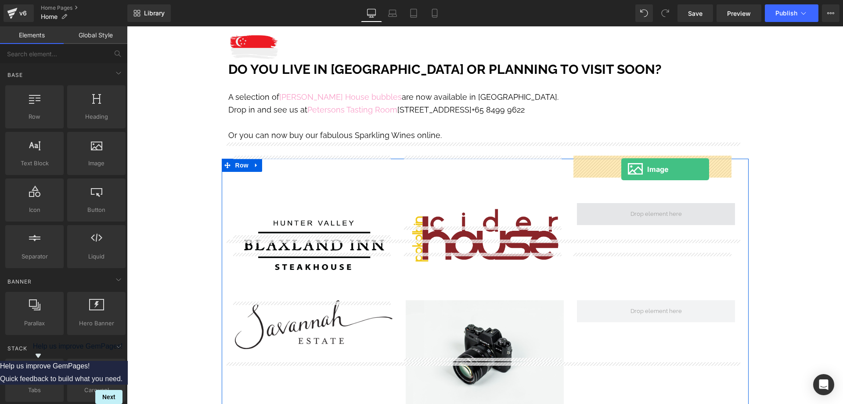
drag, startPoint x: 229, startPoint y: 180, endPoint x: 622, endPoint y: 169, distance: 392.4
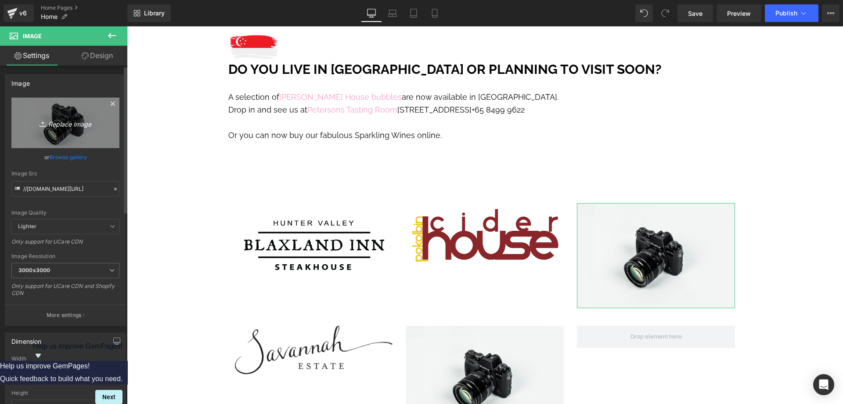
click at [64, 123] on icon "Replace Image" at bounding box center [65, 122] width 70 height 11
type input "C:\fakepath\Petersons Logo_wines of distinction amended.jpg"
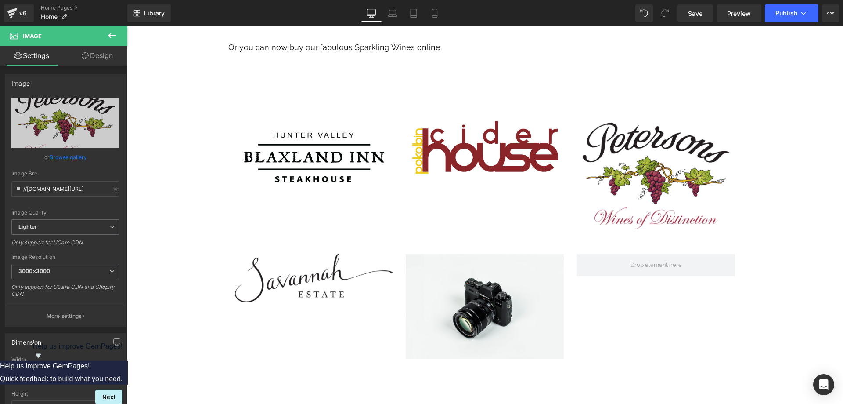
scroll to position [3514, 0]
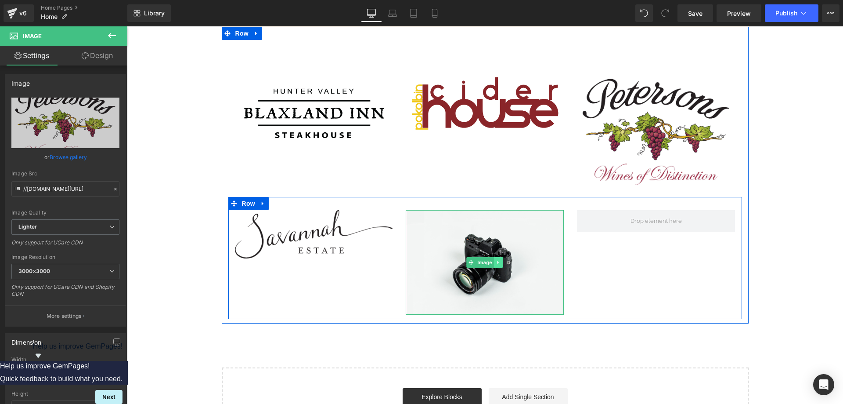
click at [497, 257] on link at bounding box center [498, 262] width 9 height 11
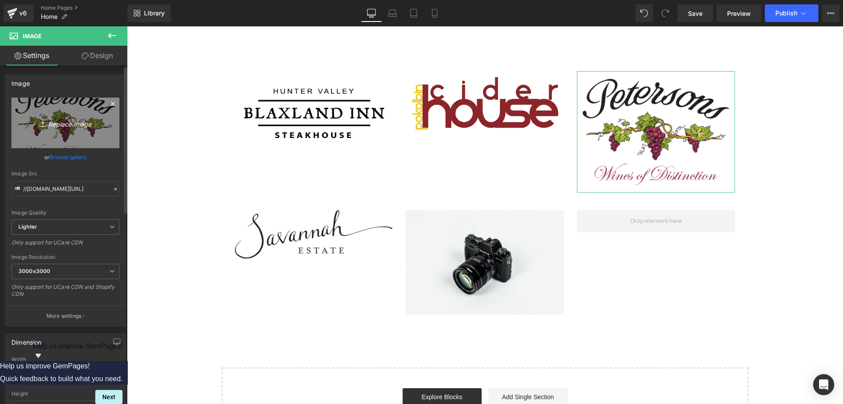
click at [65, 125] on icon "Replace Image" at bounding box center [65, 122] width 70 height 11
type input "C:\fakepath\ARM.jpg"
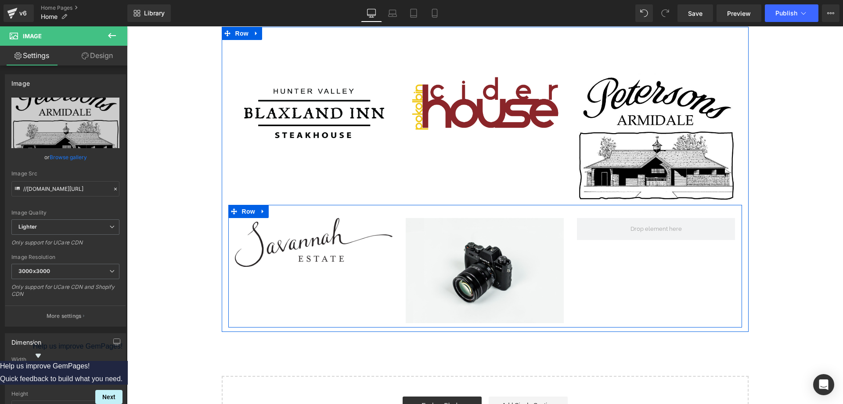
click at [572, 225] on div "Image Image Row" at bounding box center [485, 266] width 514 height 122
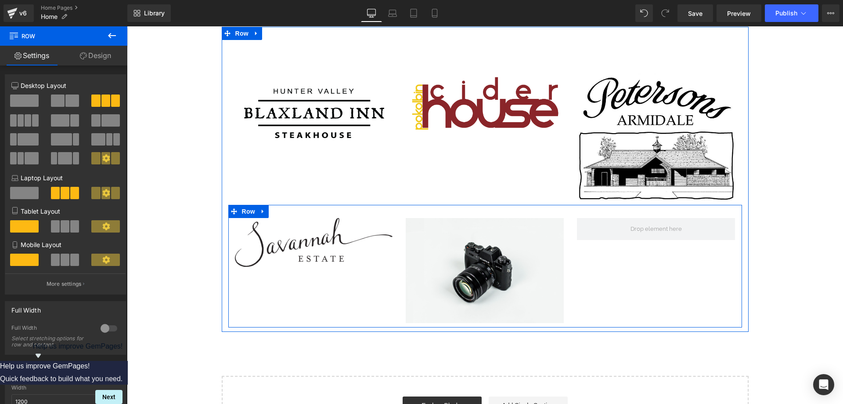
click at [651, 205] on div "Image Image Row" at bounding box center [485, 266] width 514 height 122
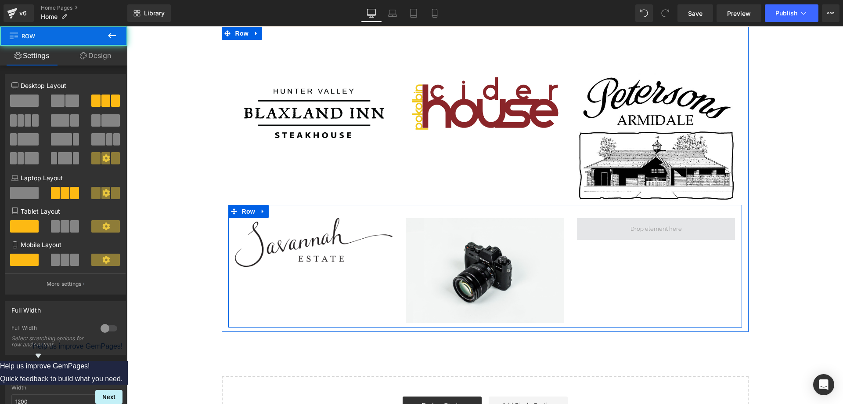
click at [648, 223] on span at bounding box center [657, 229] width 58 height 12
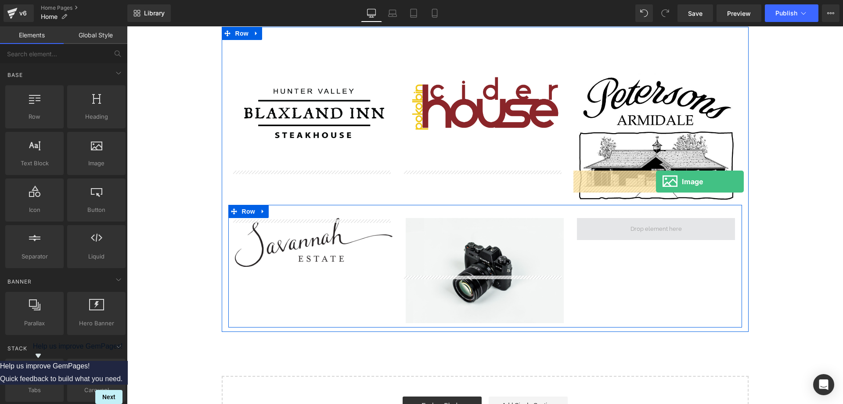
drag, startPoint x: 227, startPoint y: 180, endPoint x: 656, endPoint y: 181, distance: 429.6
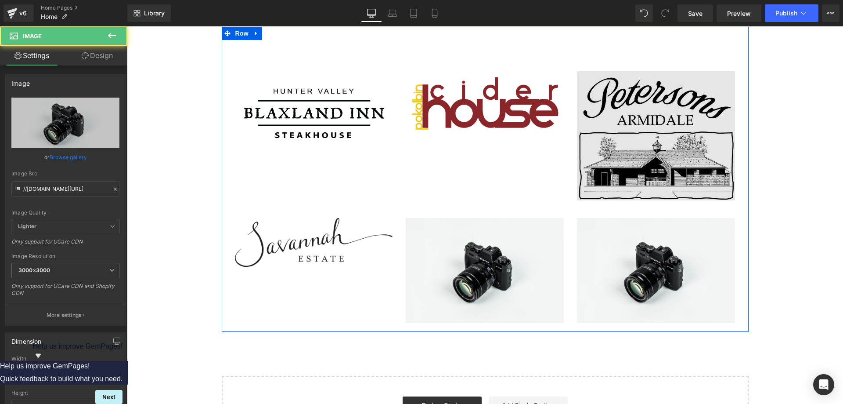
scroll to position [3427, 0]
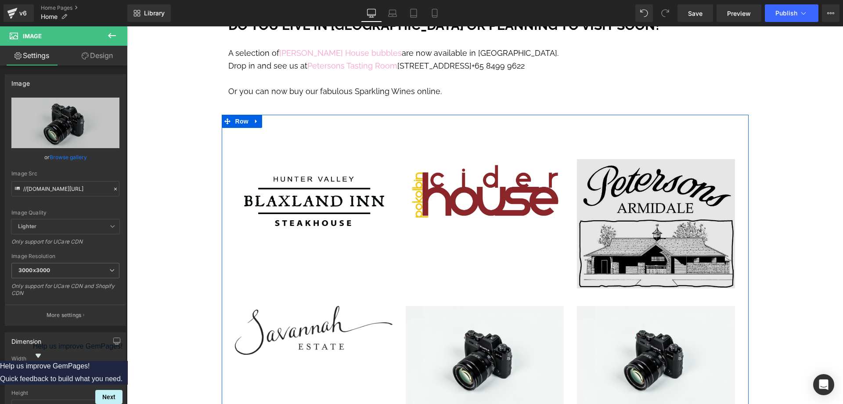
click at [652, 173] on div "Image" at bounding box center [656, 223] width 158 height 129
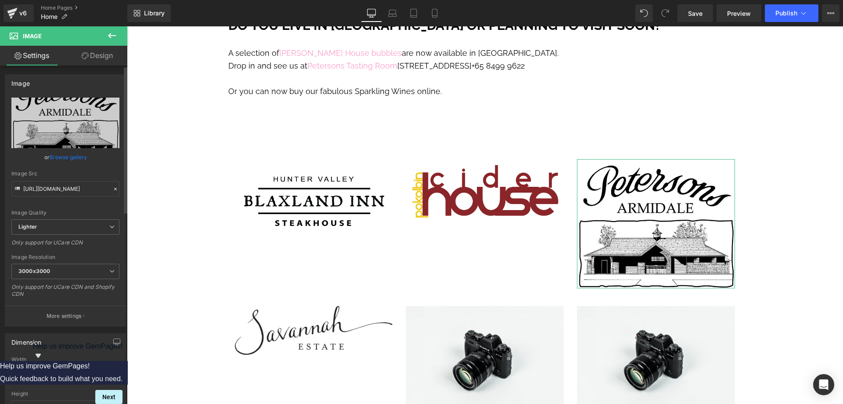
click at [58, 156] on link "Browse gallery" at bounding box center [68, 156] width 37 height 15
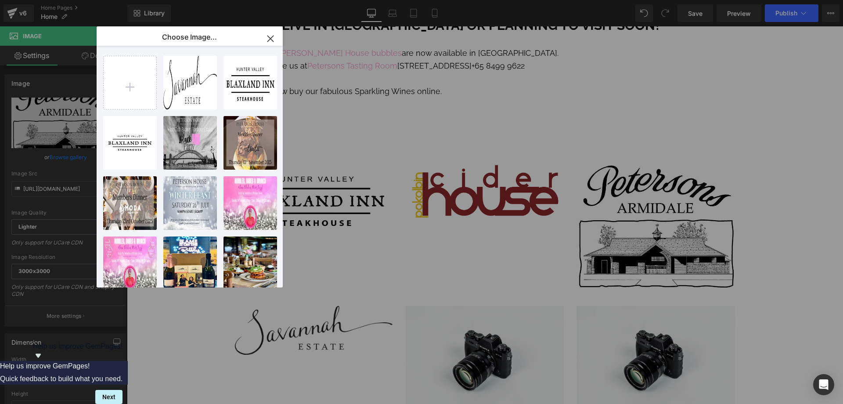
click at [274, 41] on icon "button" at bounding box center [271, 39] width 14 height 14
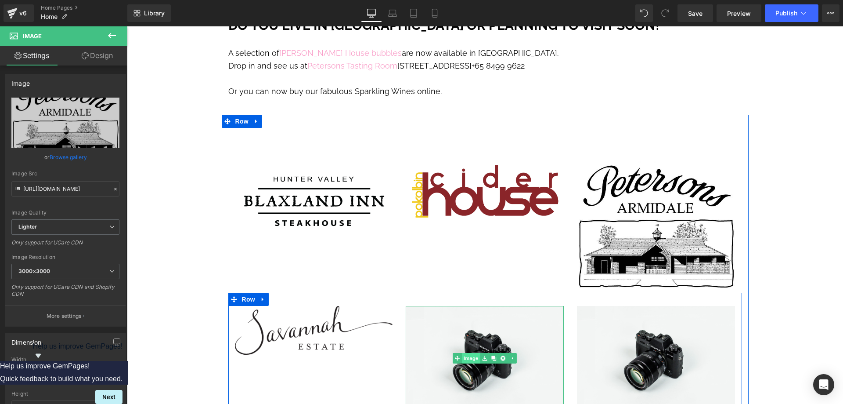
click at [464, 353] on link "Image" at bounding box center [466, 358] width 27 height 11
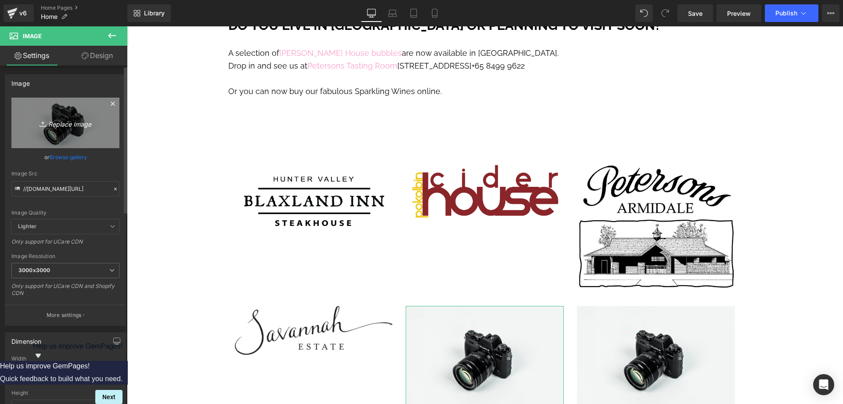
click at [65, 125] on icon "Replace Image" at bounding box center [65, 122] width 70 height 11
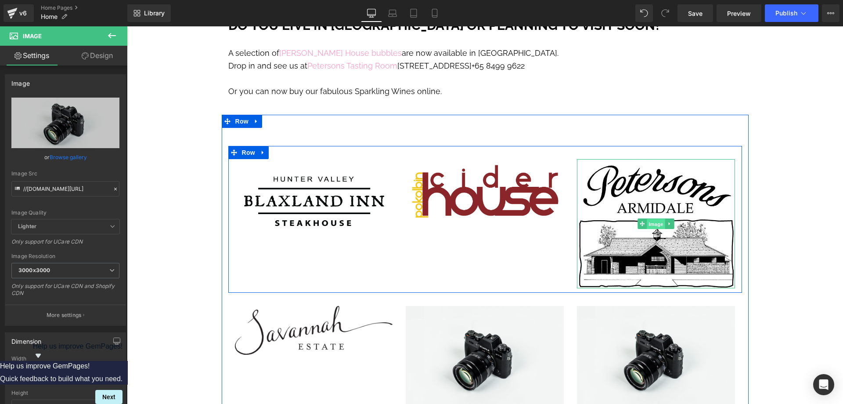
click at [654, 219] on span "Image" at bounding box center [657, 224] width 18 height 11
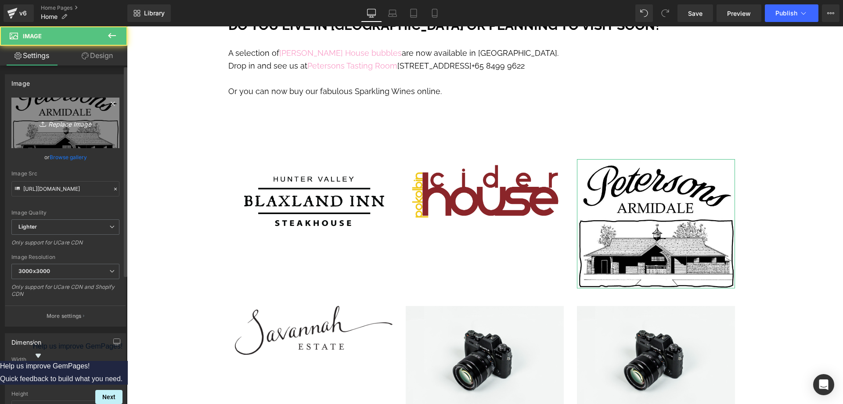
click at [67, 124] on icon "Replace Image" at bounding box center [65, 122] width 70 height 11
type input "C:\fakepath\Petersons Logo_wines of distinction amended.jpg"
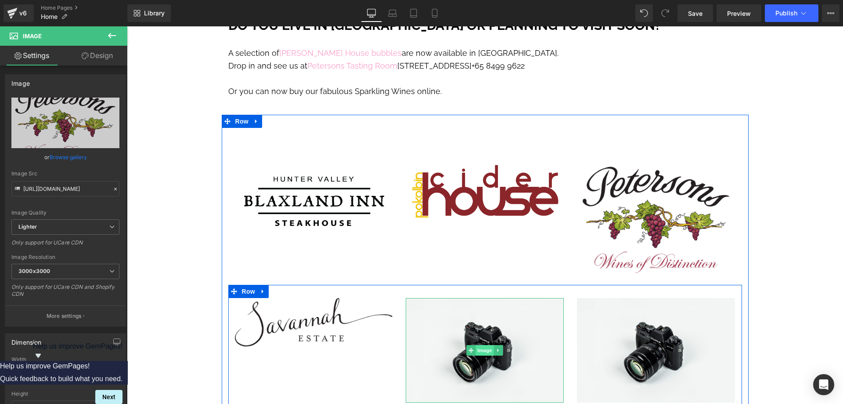
click at [482, 345] on span "Image" at bounding box center [485, 350] width 18 height 11
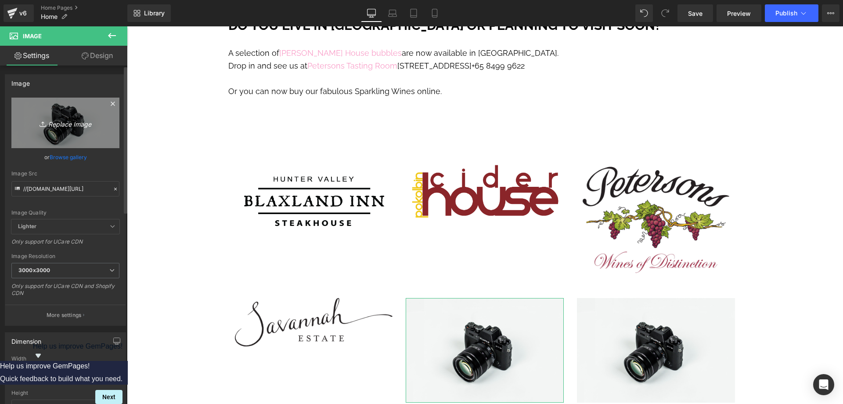
click at [68, 127] on icon "Replace Image" at bounding box center [65, 122] width 70 height 11
type input "C:\fakepath\Ben Ean Logo Primary BLK RGB.png"
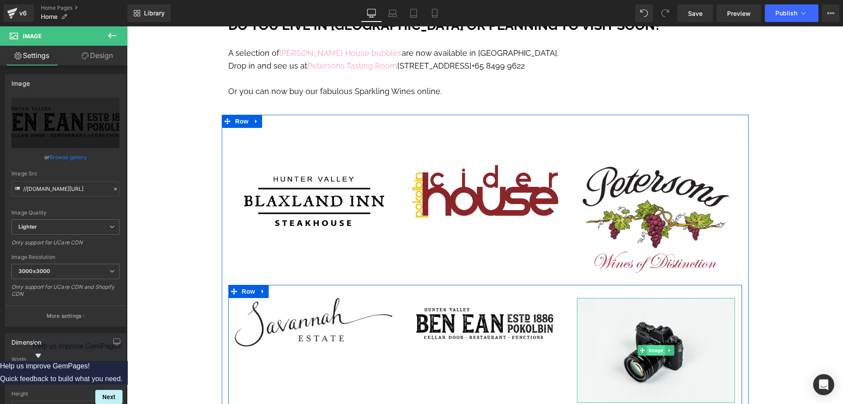
click at [648, 345] on span "Image" at bounding box center [657, 350] width 18 height 11
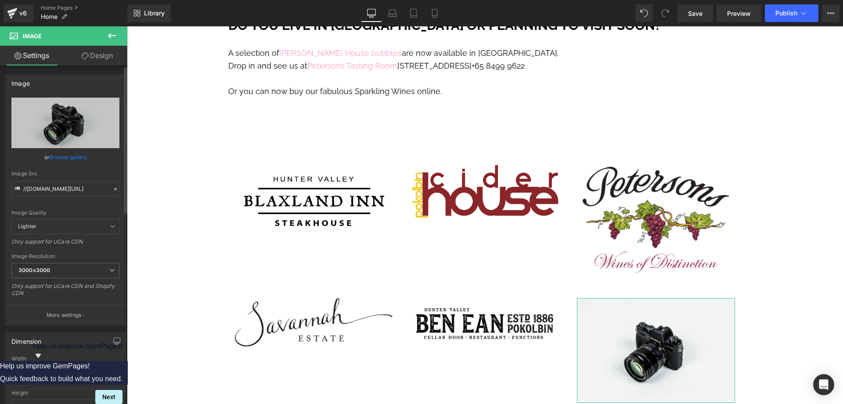
click at [68, 156] on link "Browse gallery" at bounding box center [68, 156] width 37 height 15
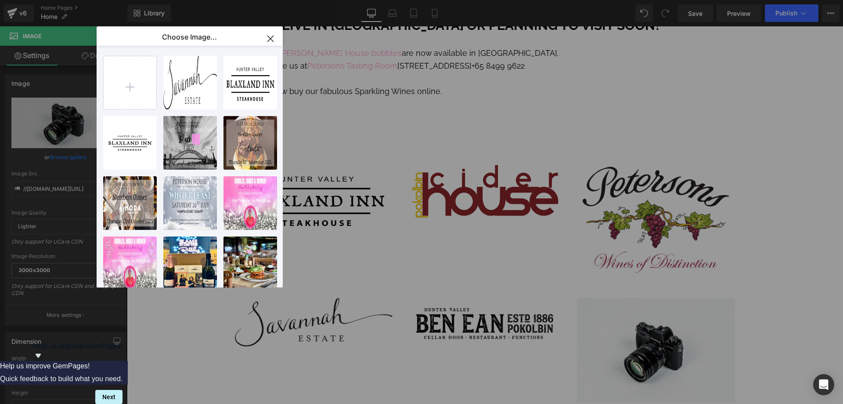
click at [56, 0] on div "Image You are previewing how the will restyle your page. You can not edit Eleme…" at bounding box center [421, 0] width 843 height 0
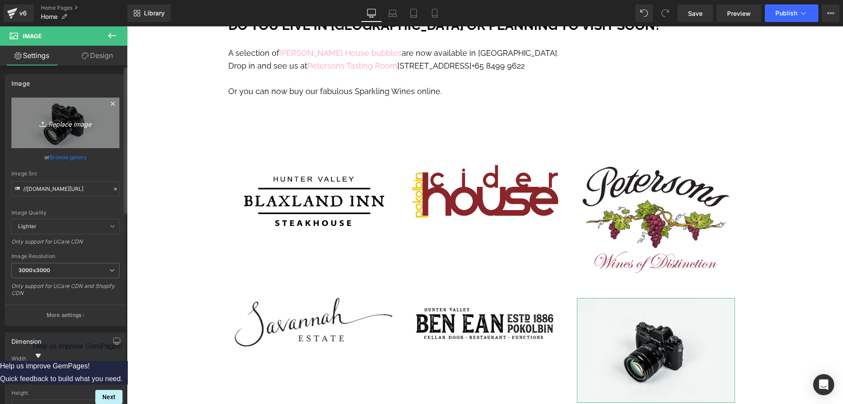
click at [59, 125] on icon "Replace Image" at bounding box center [65, 122] width 70 height 11
type input "C:\fakepath\ARM.jpg"
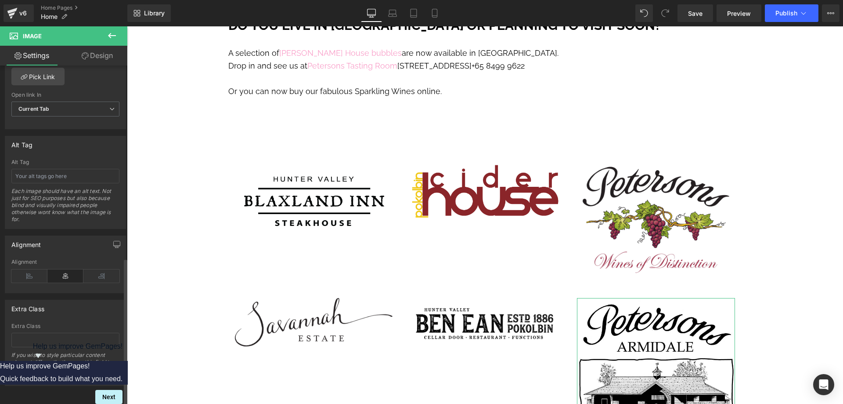
scroll to position [178, 0]
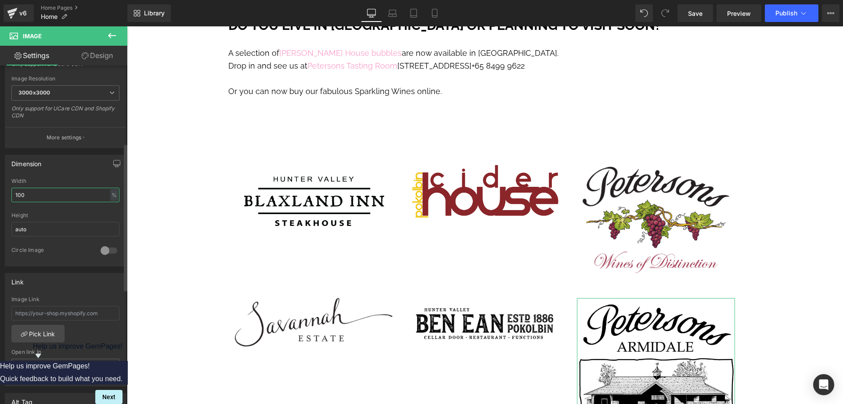
drag, startPoint x: 32, startPoint y: 198, endPoint x: 1, endPoint y: 185, distance: 33.2
click at [11, 190] on div "100% Width 100 % % px auto Height auto 0 Circle Image" at bounding box center [65, 222] width 120 height 88
type input "60"
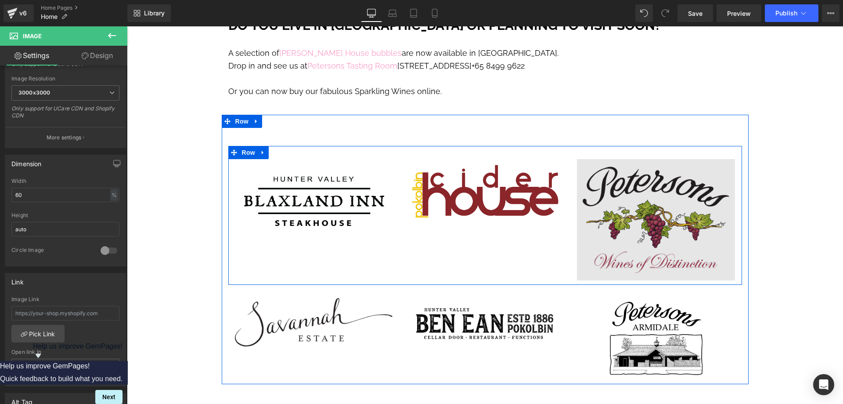
click at [612, 165] on img at bounding box center [656, 219] width 158 height 121
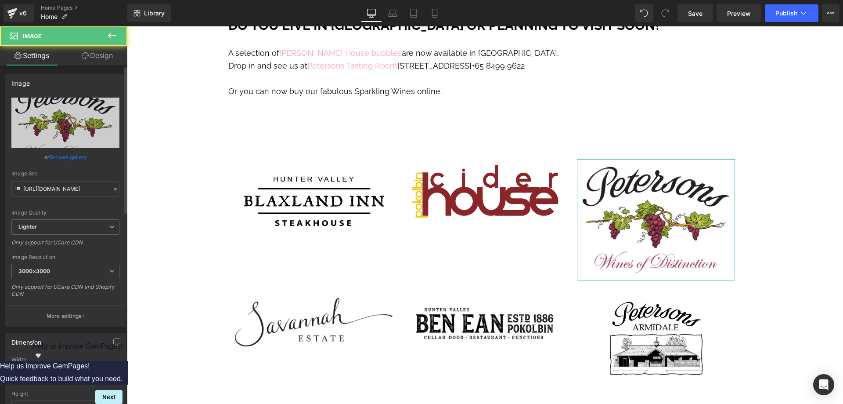
scroll to position [264, 0]
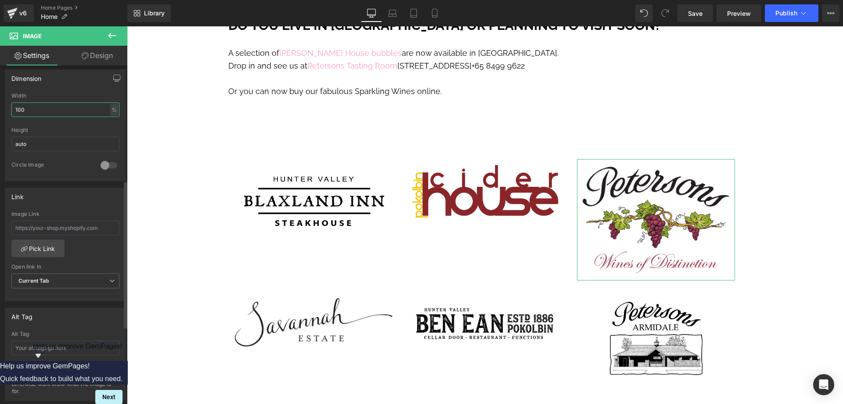
drag, startPoint x: 35, startPoint y: 110, endPoint x: 4, endPoint y: 105, distance: 32.1
click at [4, 105] on div "Dimension 100% Width 100 % % px auto Height auto 0 Circle Image" at bounding box center [65, 122] width 131 height 118
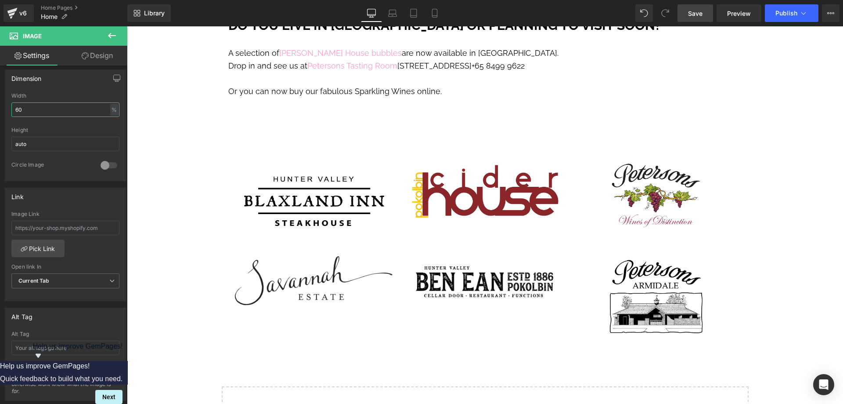
type input "60"
click at [692, 16] on span "Save" at bounding box center [695, 13] width 14 height 9
click at [780, 16] on span "Publish" at bounding box center [787, 13] width 22 height 7
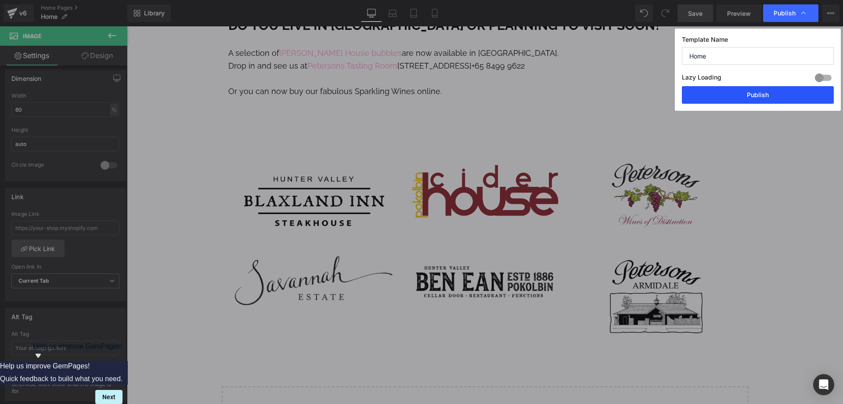
click at [769, 98] on button "Publish" at bounding box center [758, 95] width 152 height 18
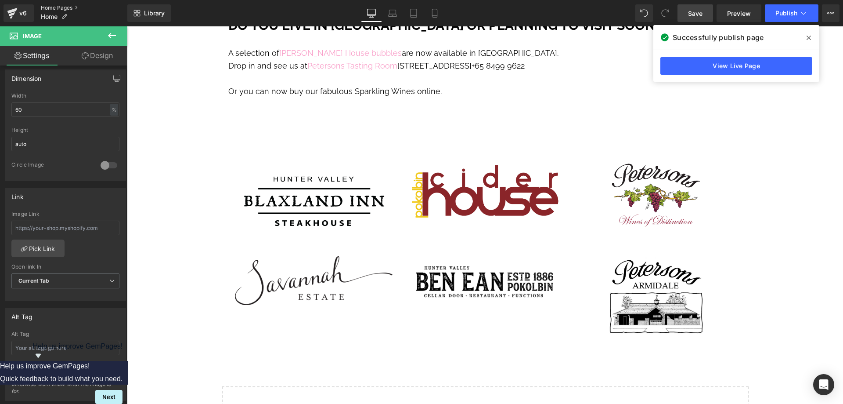
click at [51, 7] on link "Home Pages" at bounding box center [84, 7] width 87 height 7
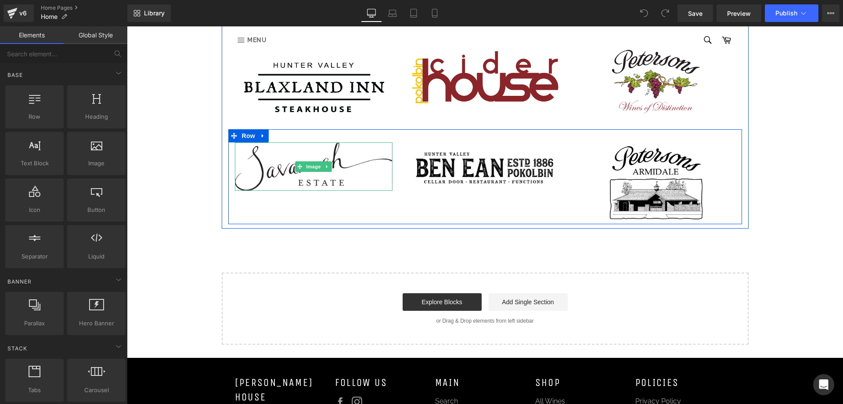
scroll to position [3470, 0]
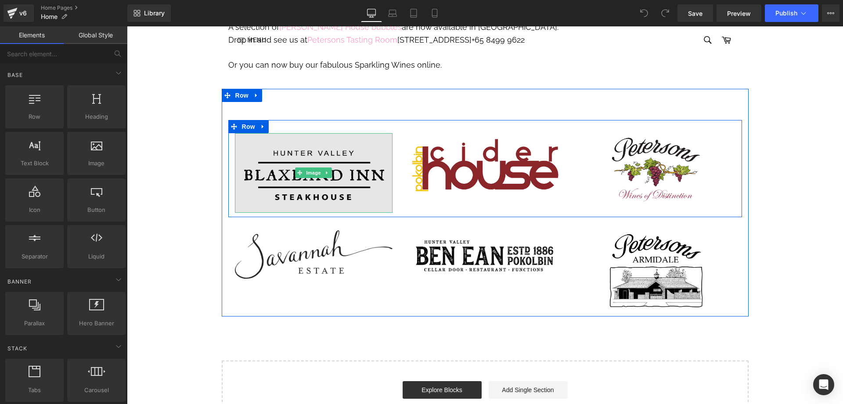
click at [271, 138] on img at bounding box center [314, 173] width 158 height 80
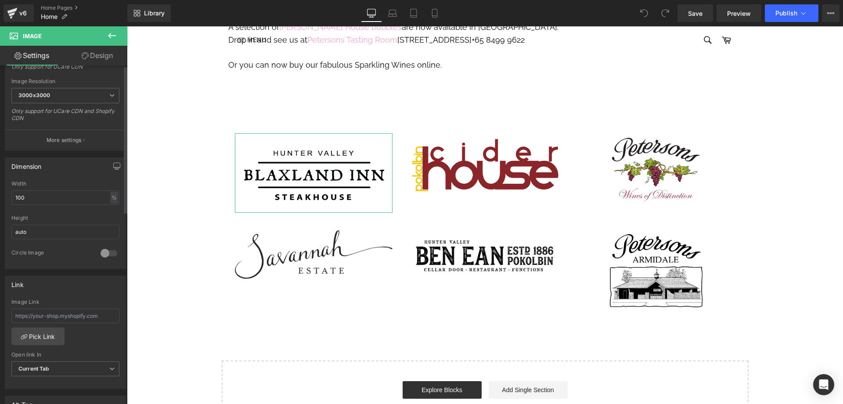
scroll to position [308, 0]
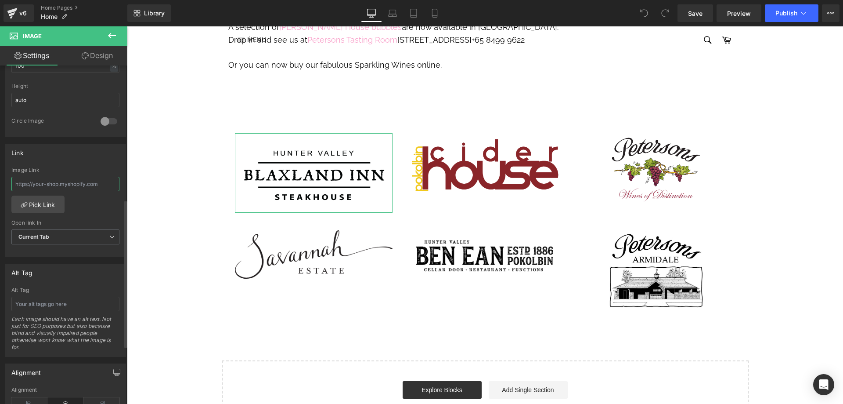
click at [86, 185] on input "text" at bounding box center [65, 184] width 108 height 14
type input "w"
paste input "[URL][DOMAIN_NAME]"
type input "[URL][DOMAIN_NAME]"
click at [695, 16] on span "Save" at bounding box center [695, 13] width 14 height 9
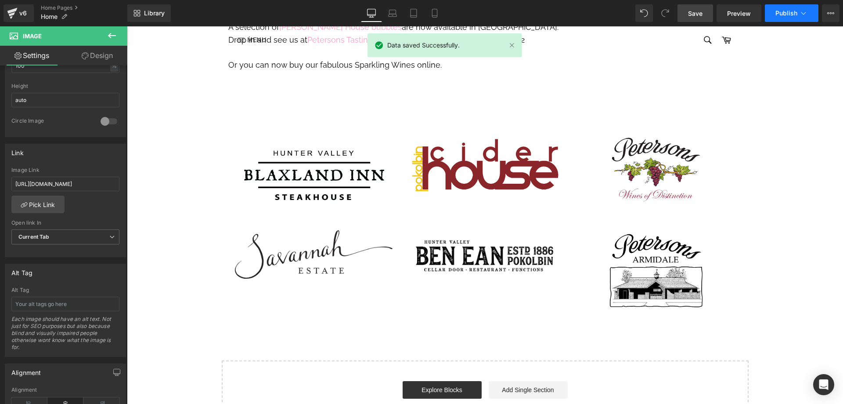
click at [775, 18] on button "Publish" at bounding box center [792, 13] width 54 height 18
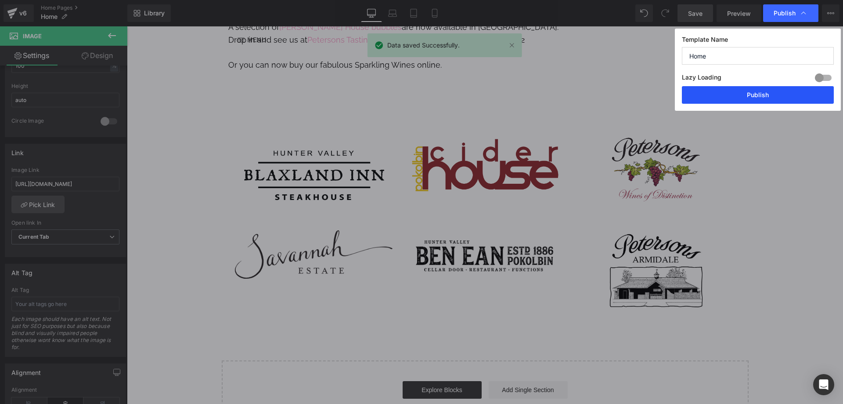
click at [745, 94] on button "Publish" at bounding box center [758, 95] width 152 height 18
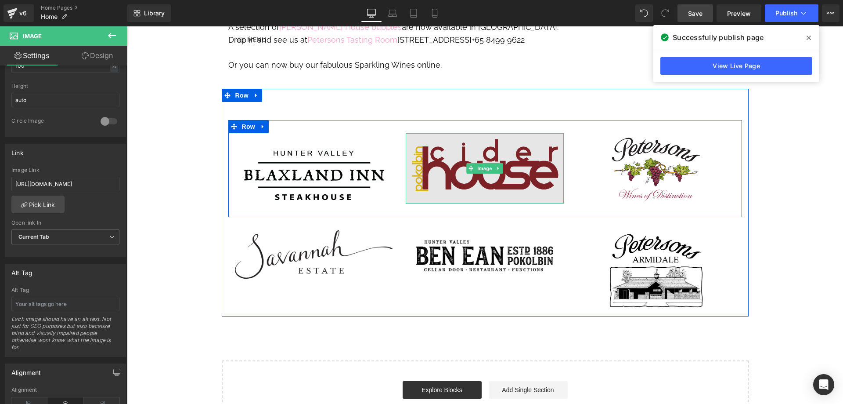
click at [443, 134] on img at bounding box center [485, 168] width 158 height 70
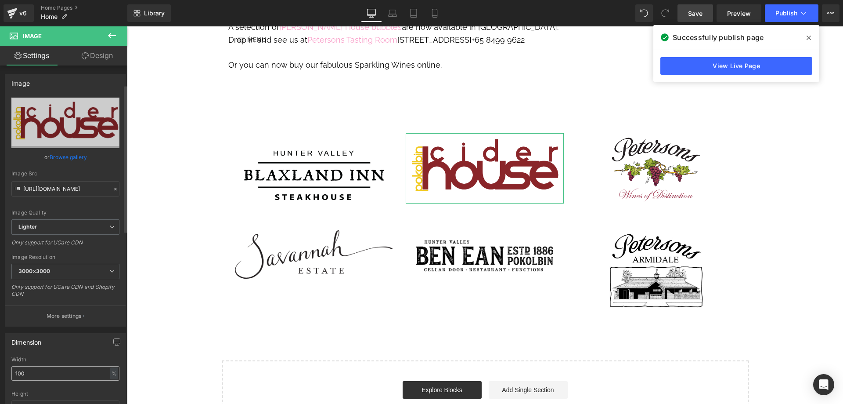
scroll to position [132, 0]
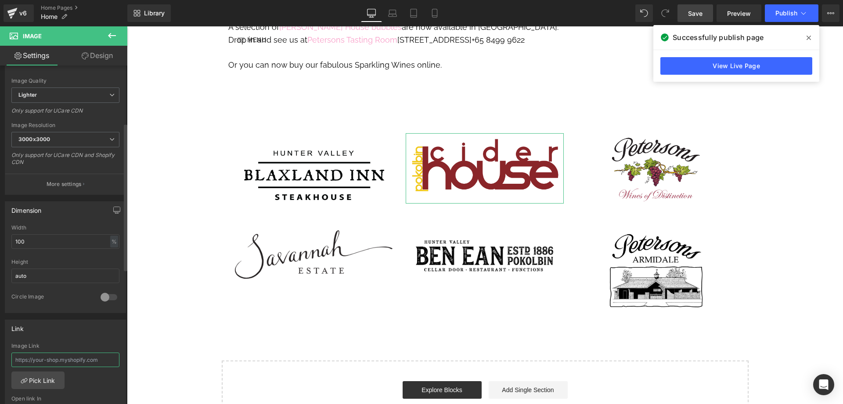
click at [29, 358] on input "text" at bounding box center [65, 359] width 108 height 14
paste input "[URL][DOMAIN_NAME]"
type input "[URL][DOMAIN_NAME]"
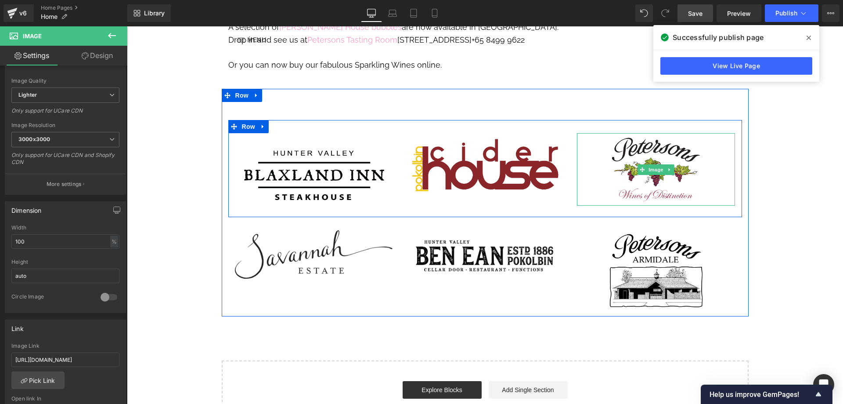
click at [640, 133] on img at bounding box center [656, 169] width 95 height 72
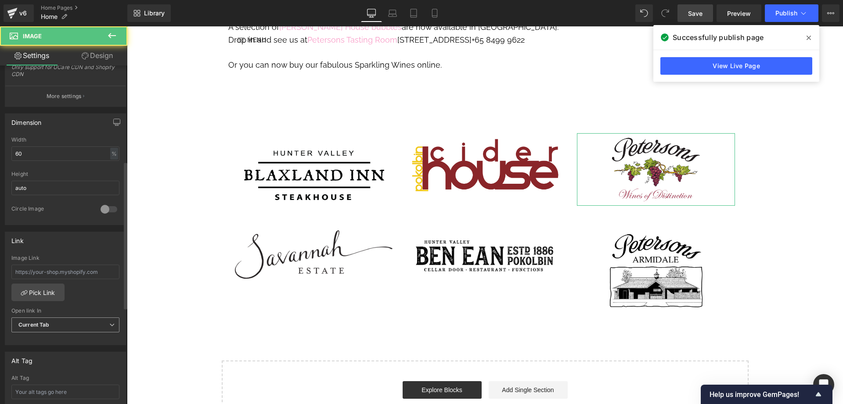
scroll to position [308, 0]
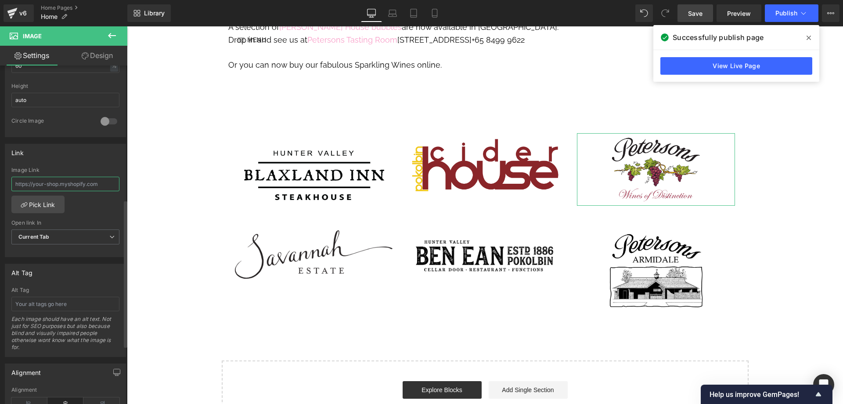
click at [53, 185] on input "text" at bounding box center [65, 184] width 108 height 14
paste input "[URL][DOMAIN_NAME]"
type input "[URL][DOMAIN_NAME]"
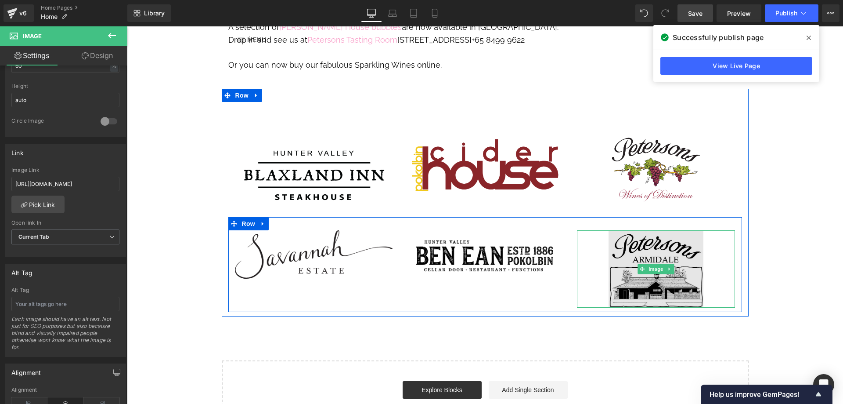
click at [653, 230] on img at bounding box center [656, 268] width 95 height 77
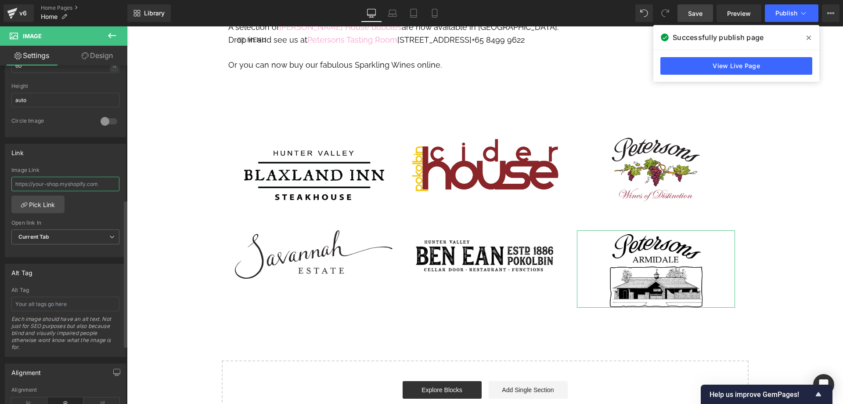
click at [53, 183] on input "text" at bounding box center [65, 184] width 108 height 14
paste input "[URL][DOMAIN_NAME]"
type input "[URL][DOMAIN_NAME]"
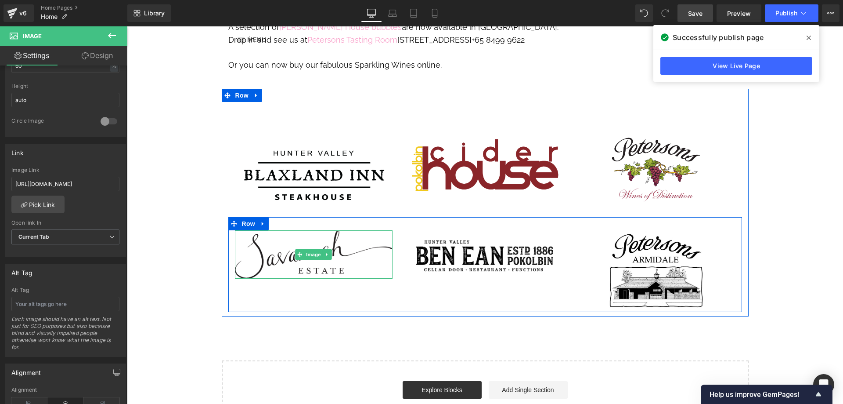
click at [262, 230] on img at bounding box center [314, 254] width 158 height 49
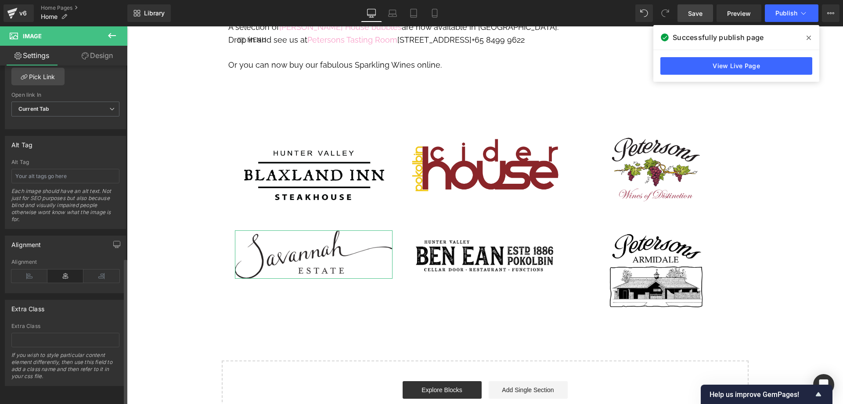
scroll to position [266, 0]
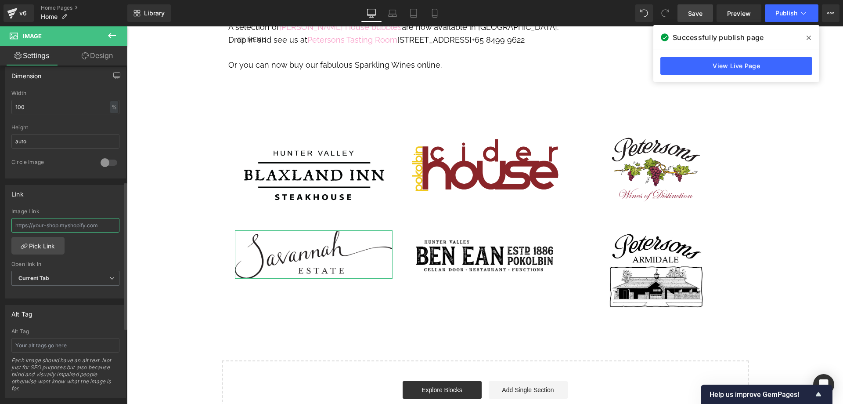
click at [29, 224] on input "text" at bounding box center [65, 225] width 108 height 14
paste input "[URL][DOMAIN_NAME]"
type input "[URL][DOMAIN_NAME]"
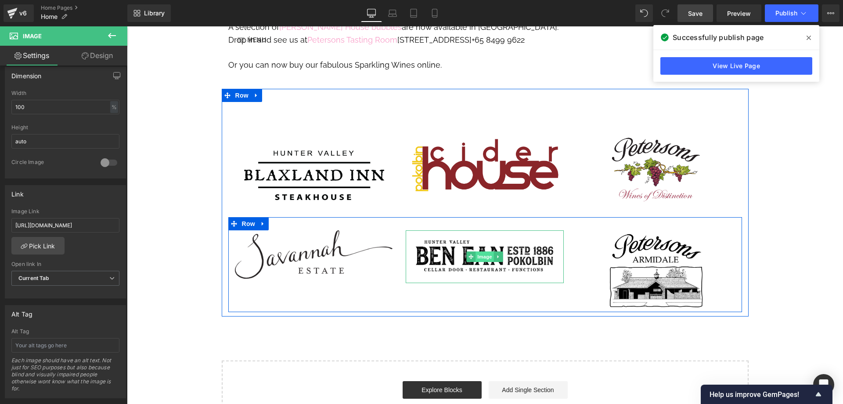
click at [482, 251] on span "Image" at bounding box center [485, 256] width 18 height 11
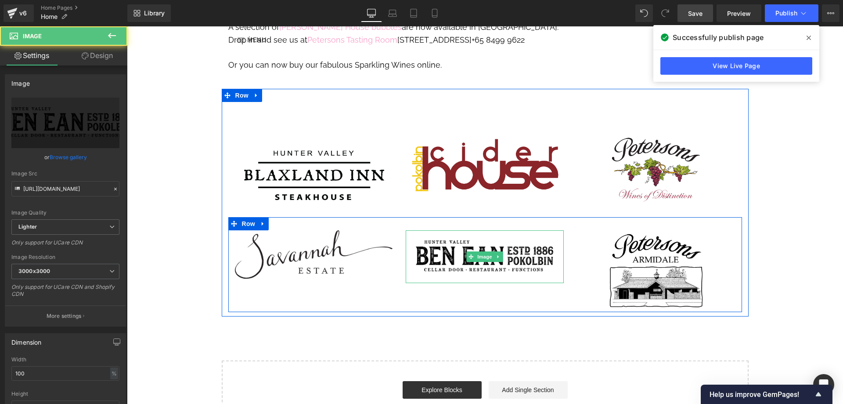
click at [428, 230] on img at bounding box center [485, 256] width 158 height 53
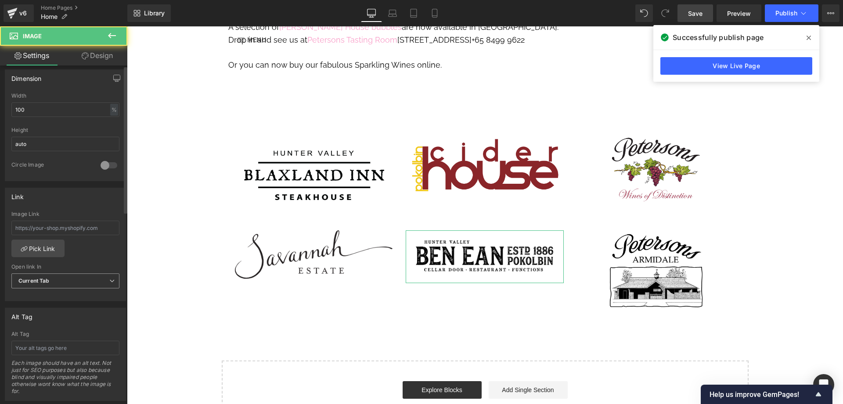
scroll to position [308, 0]
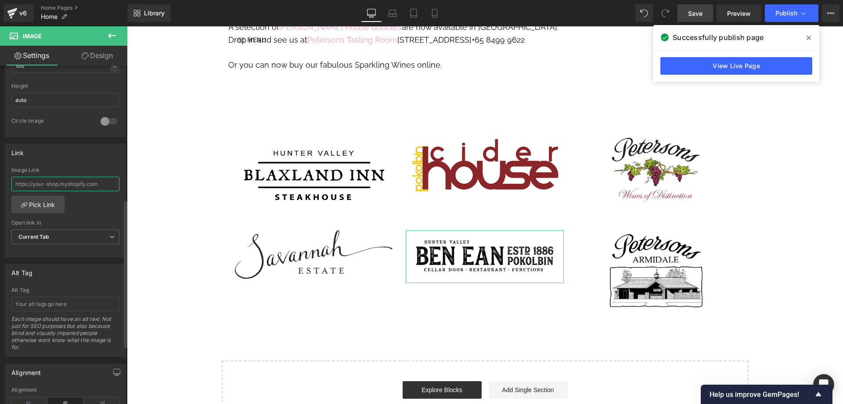
click at [60, 186] on input "text" at bounding box center [65, 184] width 108 height 14
paste input "[URL][DOMAIN_NAME]"
type input "[URL][DOMAIN_NAME]"
click at [693, 18] on span "Save" at bounding box center [695, 13] width 14 height 9
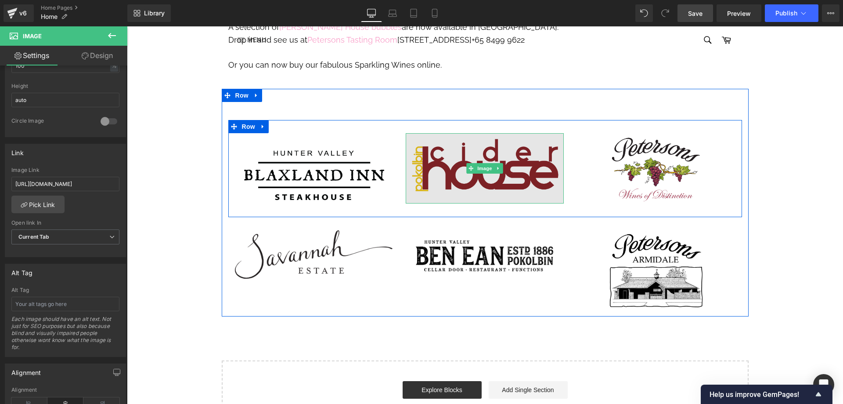
drag, startPoint x: 510, startPoint y: 128, endPoint x: 482, endPoint y: 136, distance: 29.2
click at [510, 133] on img at bounding box center [485, 168] width 158 height 70
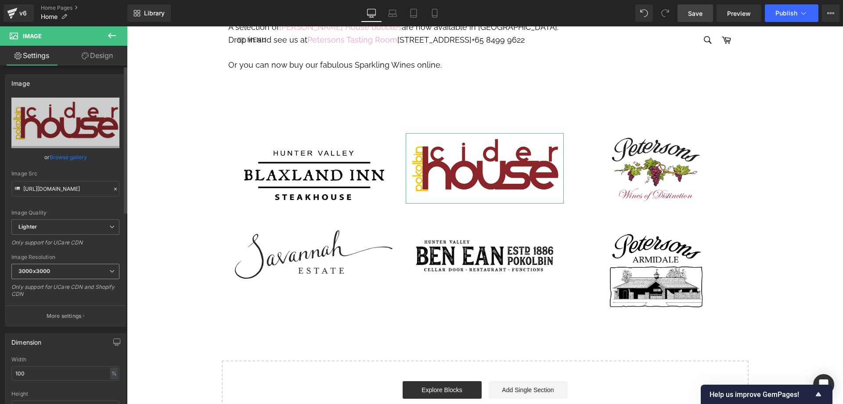
scroll to position [176, 0]
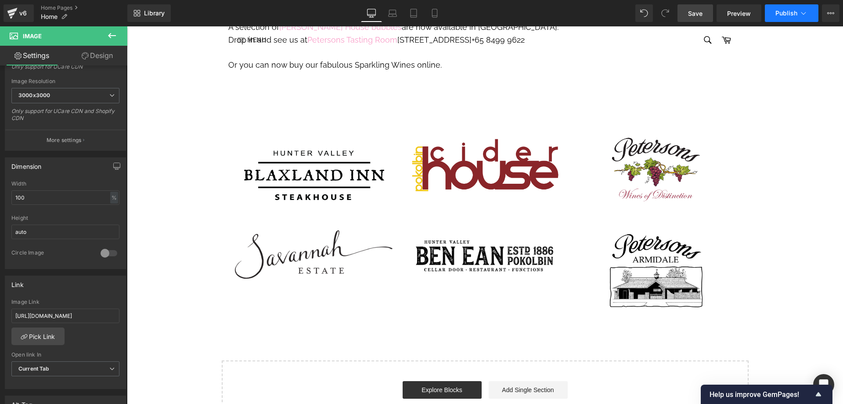
click at [786, 14] on span "Publish" at bounding box center [787, 13] width 22 height 7
click at [691, 15] on span "Save" at bounding box center [695, 13] width 14 height 9
click at [778, 14] on span "Publish" at bounding box center [787, 13] width 22 height 7
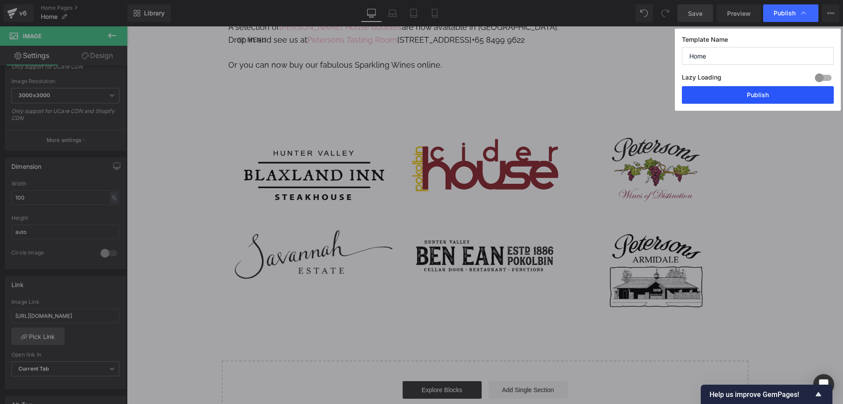
click at [742, 94] on button "Publish" at bounding box center [758, 95] width 152 height 18
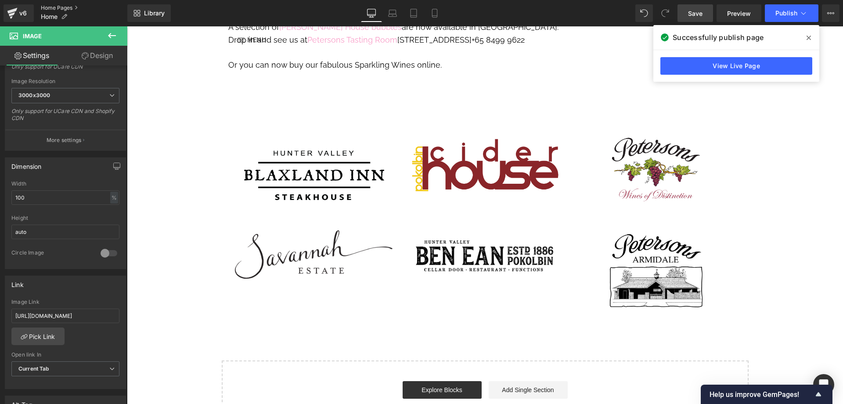
click at [44, 8] on link "Home Pages" at bounding box center [84, 7] width 87 height 7
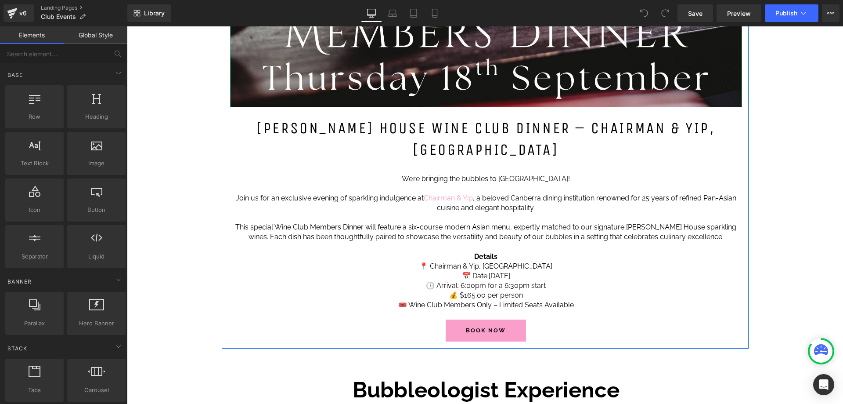
scroll to position [176, 0]
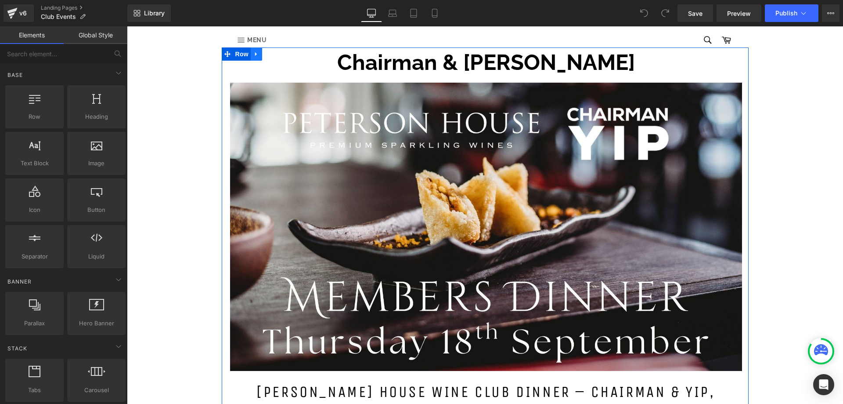
click at [257, 55] on link at bounding box center [256, 53] width 11 height 13
click at [276, 55] on icon at bounding box center [279, 54] width 6 height 6
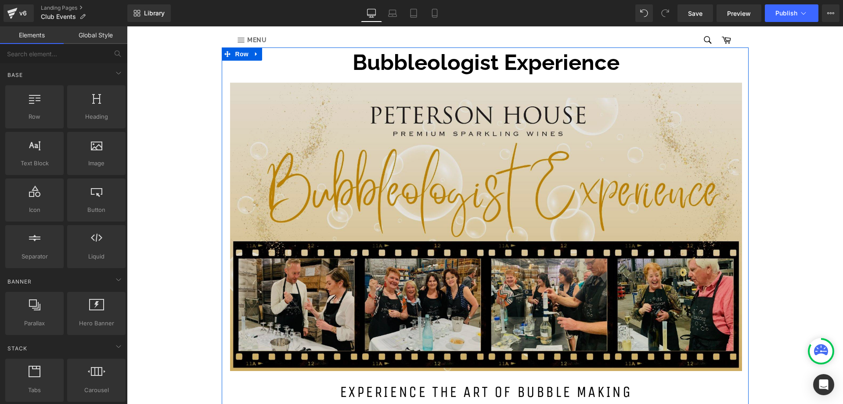
scroll to position [351, 0]
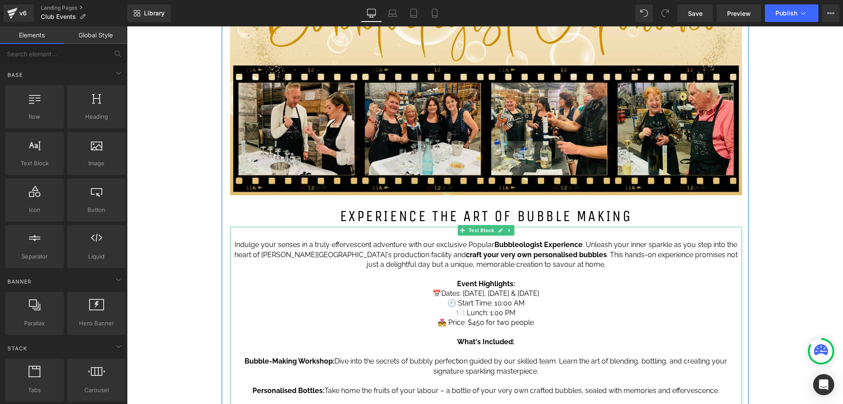
click at [612, 300] on p "🕙 Start Time: 10:00 AM" at bounding box center [486, 303] width 512 height 10
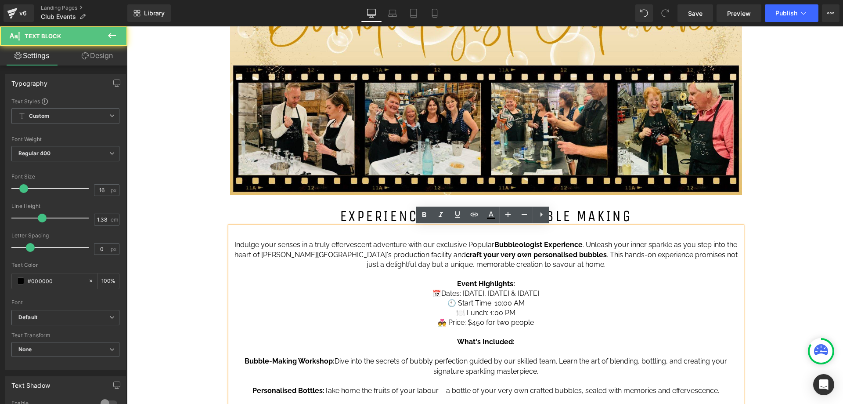
click at [626, 293] on p "📅 Dates: Saturday 10 May 2025, Saturday 12 July 2025 & Saturday 20 September 20…" at bounding box center [486, 294] width 512 height 10
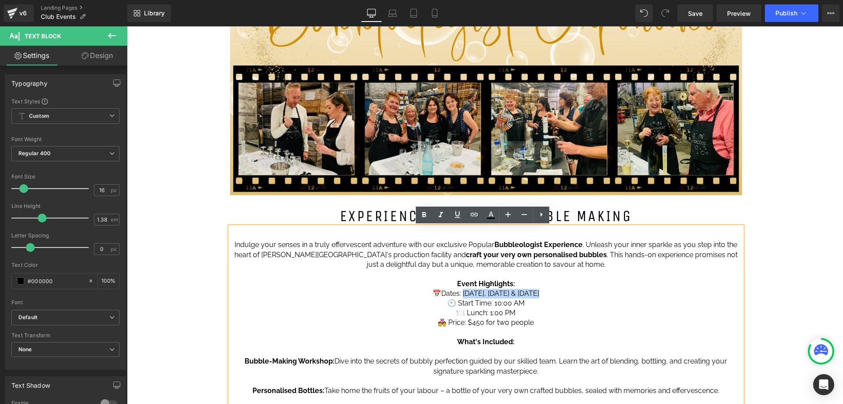
drag, startPoint x: 626, startPoint y: 293, endPoint x: 378, endPoint y: 292, distance: 247.8
click at [378, 292] on p "📅 Dates: Saturday 10 May 2025, Saturday 12 July 2025 & Saturday 20 September 20…" at bounding box center [486, 294] width 512 height 10
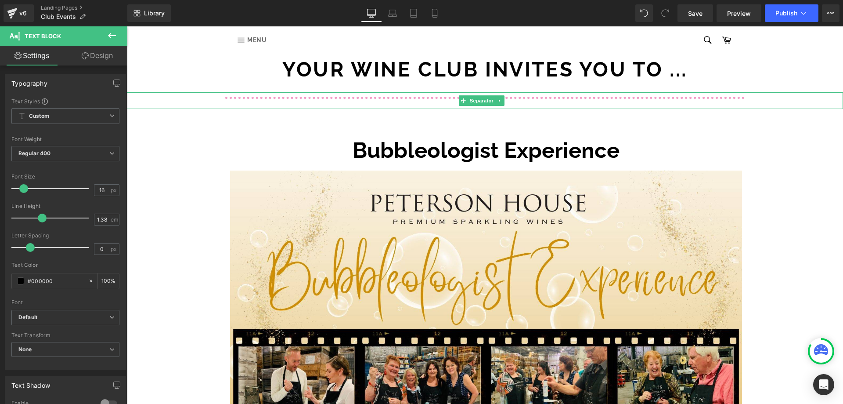
scroll to position [44, 0]
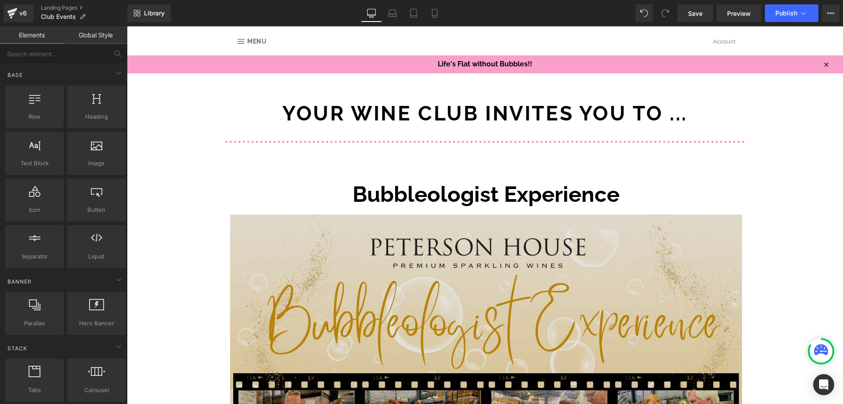
click at [283, 228] on img at bounding box center [486, 355] width 512 height 293
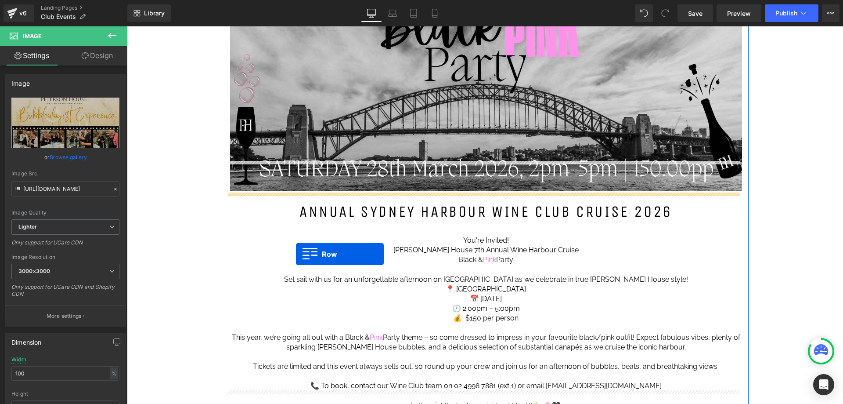
scroll to position [1757, 0]
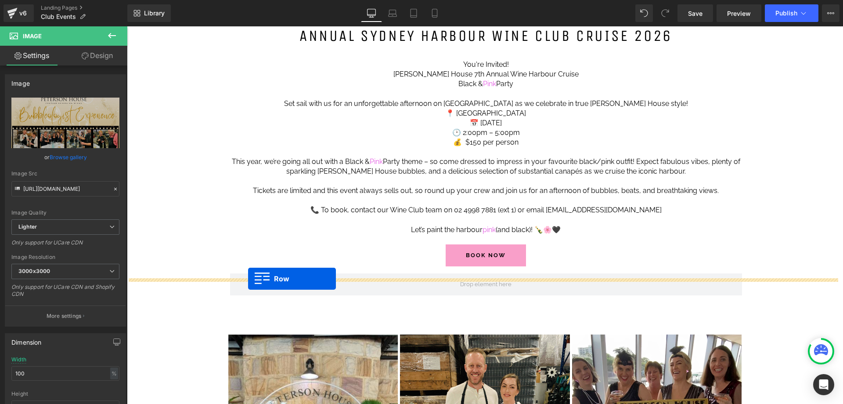
drag, startPoint x: 223, startPoint y: 185, endPoint x: 248, endPoint y: 279, distance: 97.3
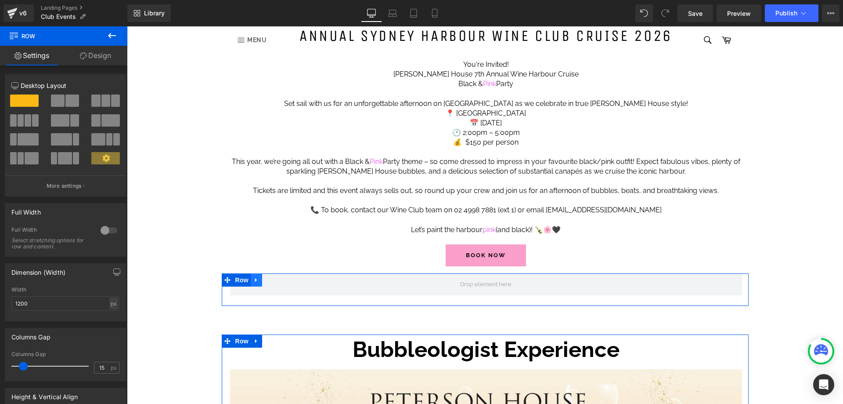
click at [256, 276] on icon at bounding box center [256, 279] width 6 height 7
click at [276, 277] on icon at bounding box center [279, 280] width 6 height 6
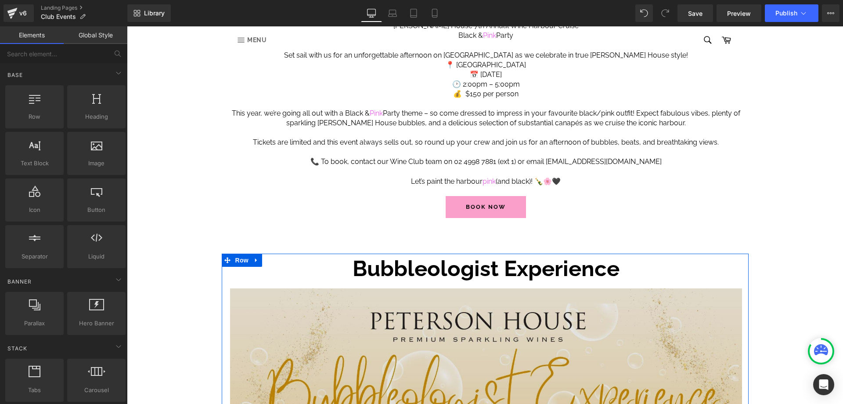
scroll to position [1889, 0]
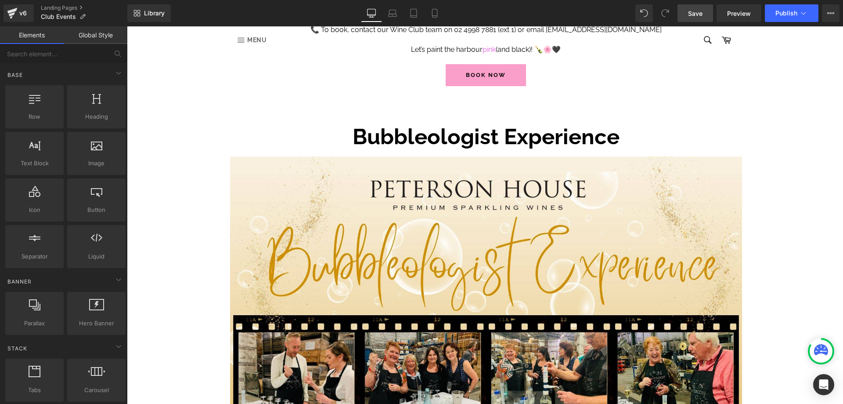
click at [699, 15] on span "Save" at bounding box center [695, 13] width 14 height 9
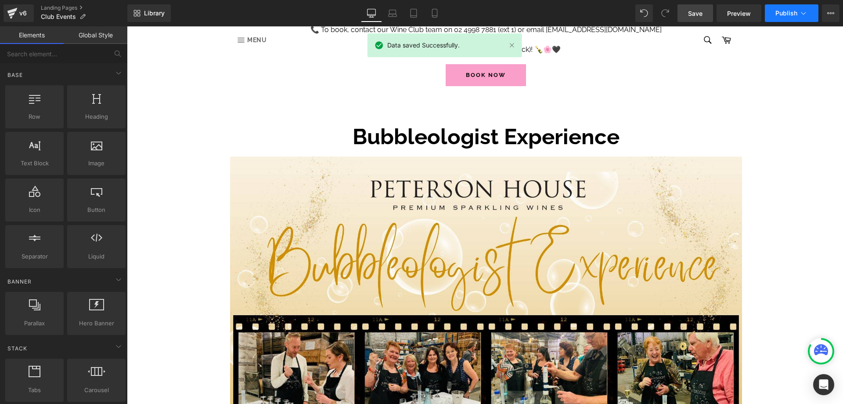
click at [785, 18] on button "Publish" at bounding box center [792, 13] width 54 height 18
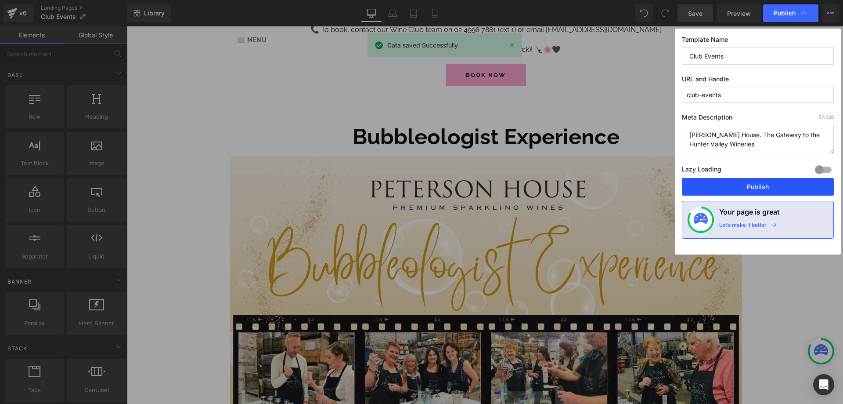
click at [735, 185] on button "Publish" at bounding box center [758, 187] width 152 height 18
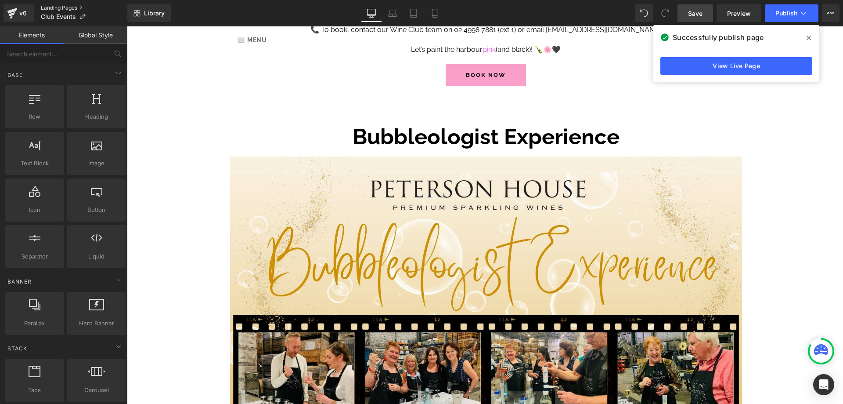
click at [64, 7] on link "Landing Pages" at bounding box center [84, 7] width 87 height 7
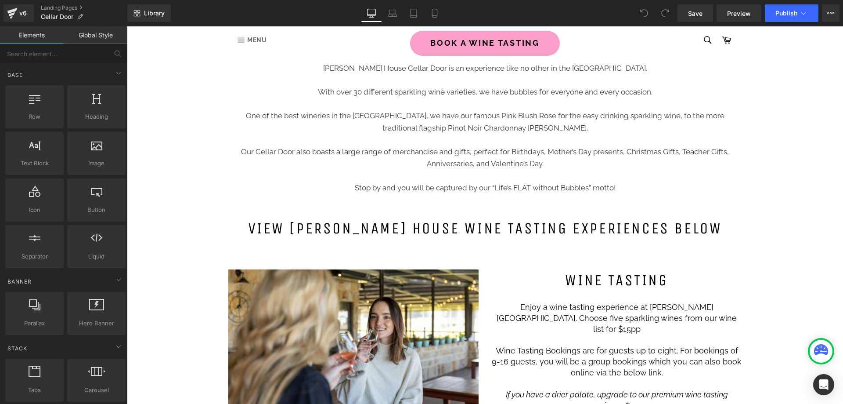
scroll to position [483, 0]
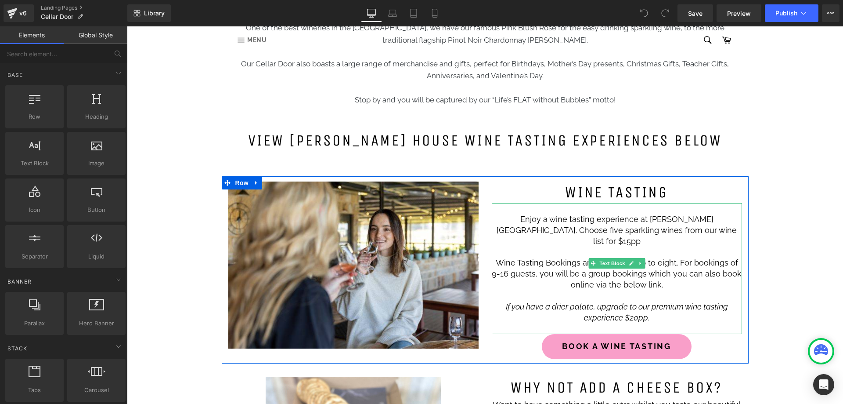
click at [517, 257] on p "Wine Tasting Bookings are for guests up to eight. For bookings of 9-16 guests, …" at bounding box center [617, 273] width 250 height 33
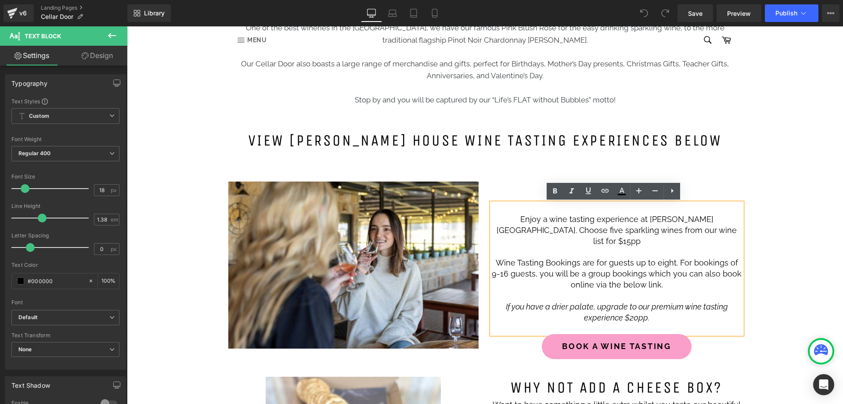
click at [516, 257] on p "Wine Tasting Bookings are for guests up to eight. For bookings of 9-16 guests, …" at bounding box center [617, 273] width 250 height 33
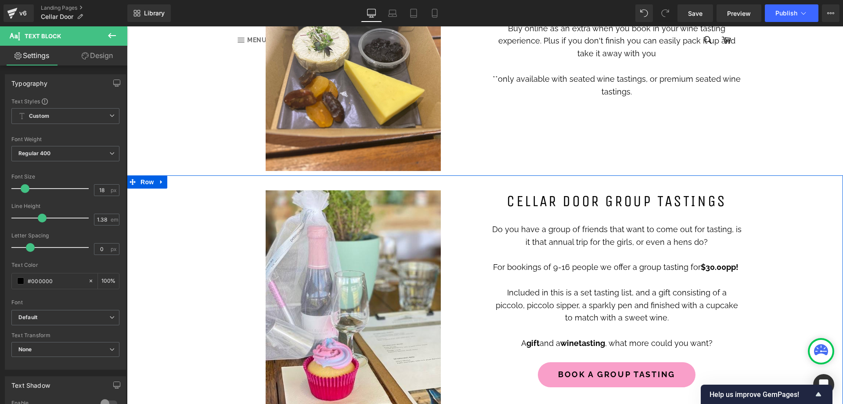
scroll to position [747, 0]
